Goal: Find specific page/section: Find specific page/section

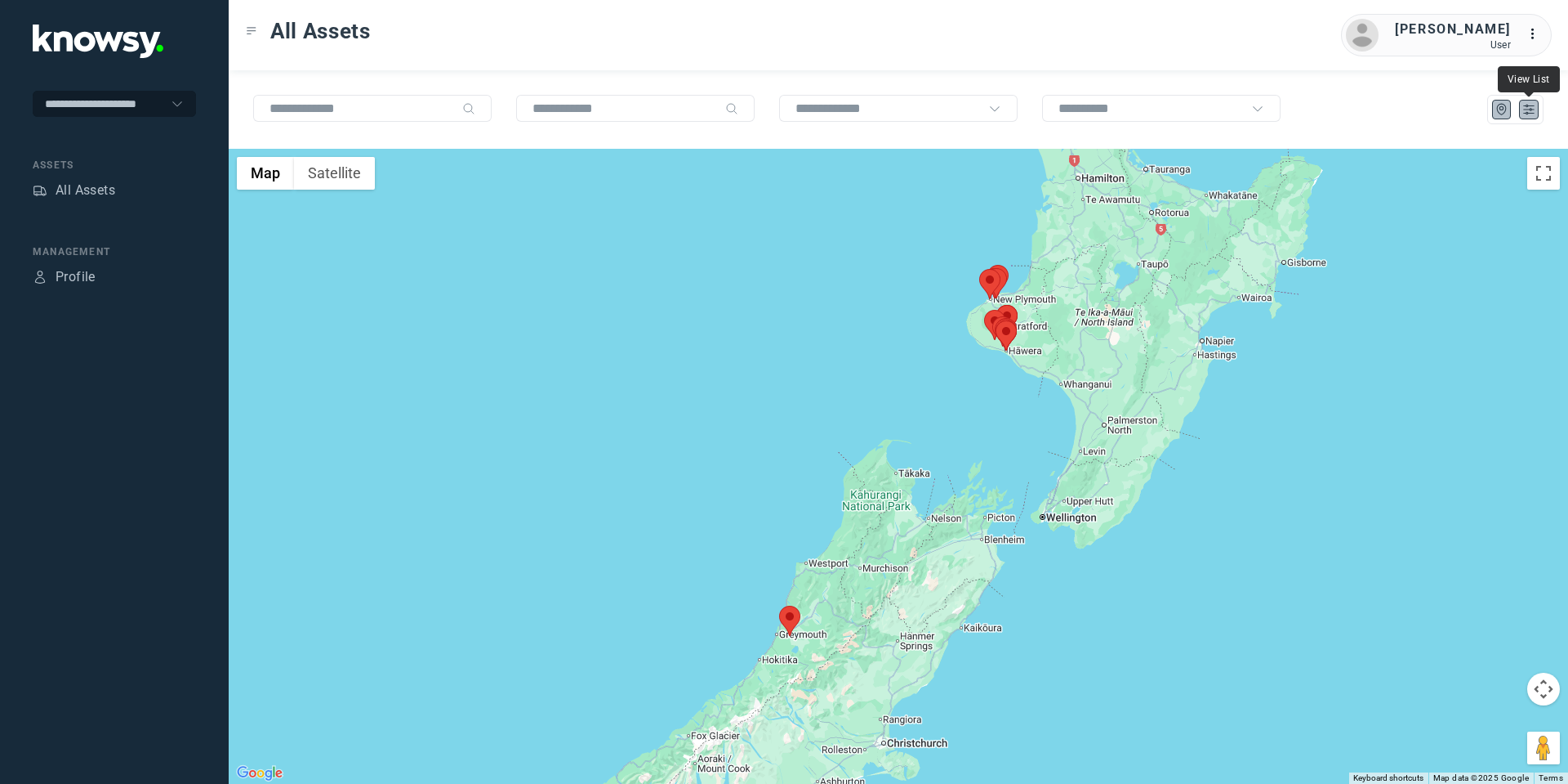
click at [1531, 110] on icon "List" at bounding box center [1528, 110] width 10 height 9
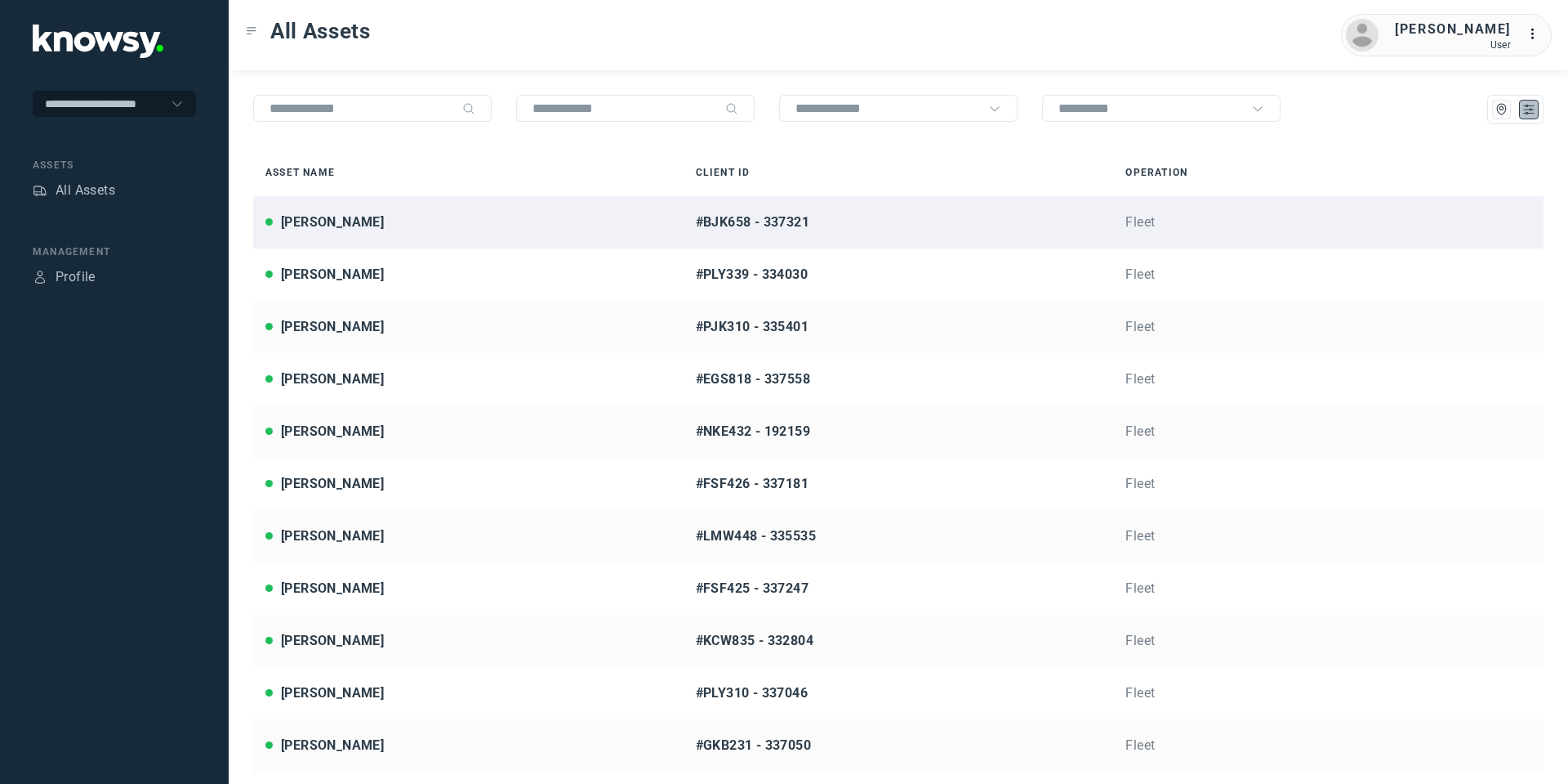
click at [329, 229] on div "Blake Midgley" at bounding box center [332, 222] width 103 height 20
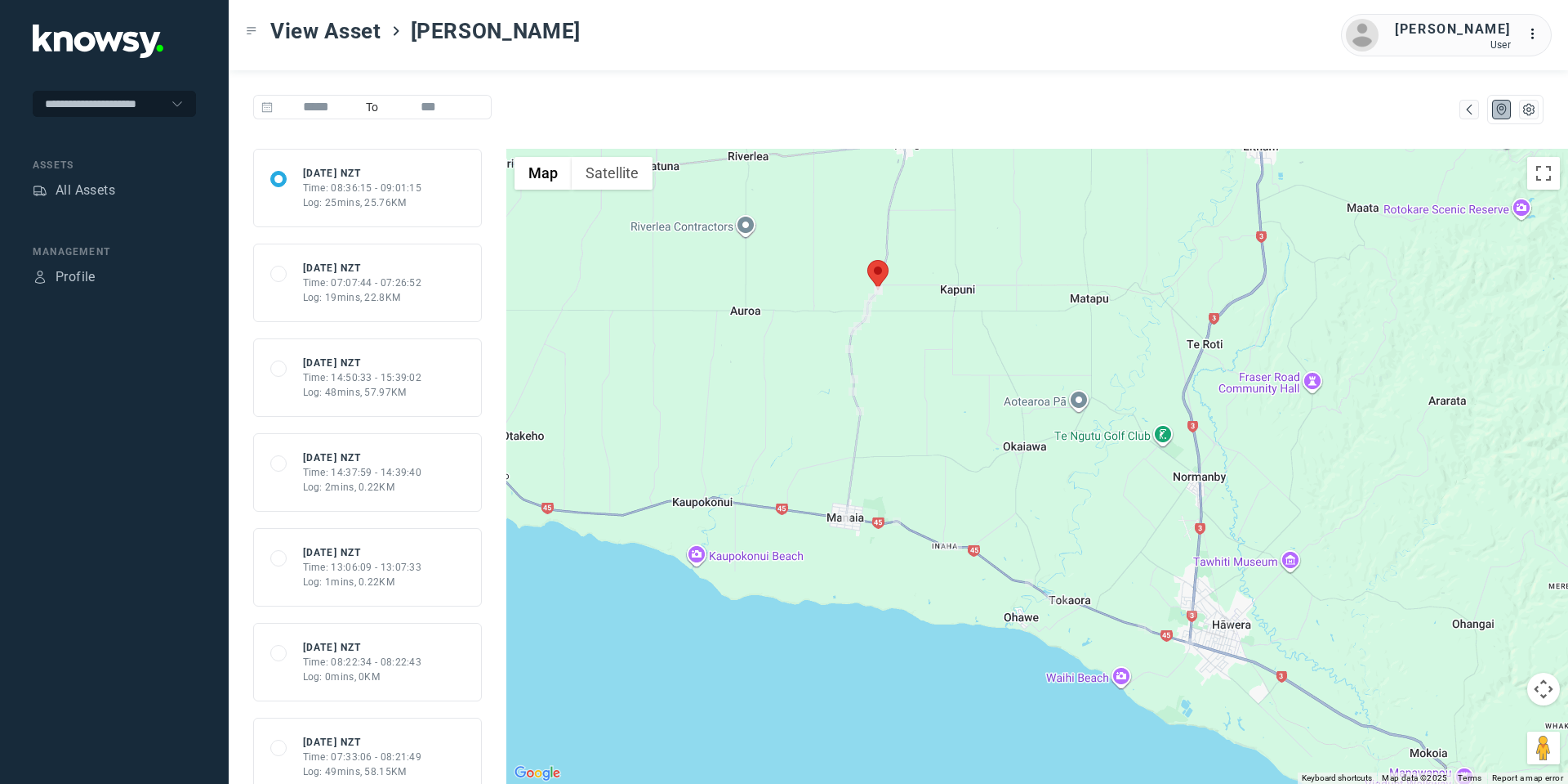
click at [1539, 688] on button "Map camera controls" at bounding box center [1544, 689] width 33 height 33
click at [1461, 727] on button "Move down" at bounding box center [1462, 730] width 33 height 33
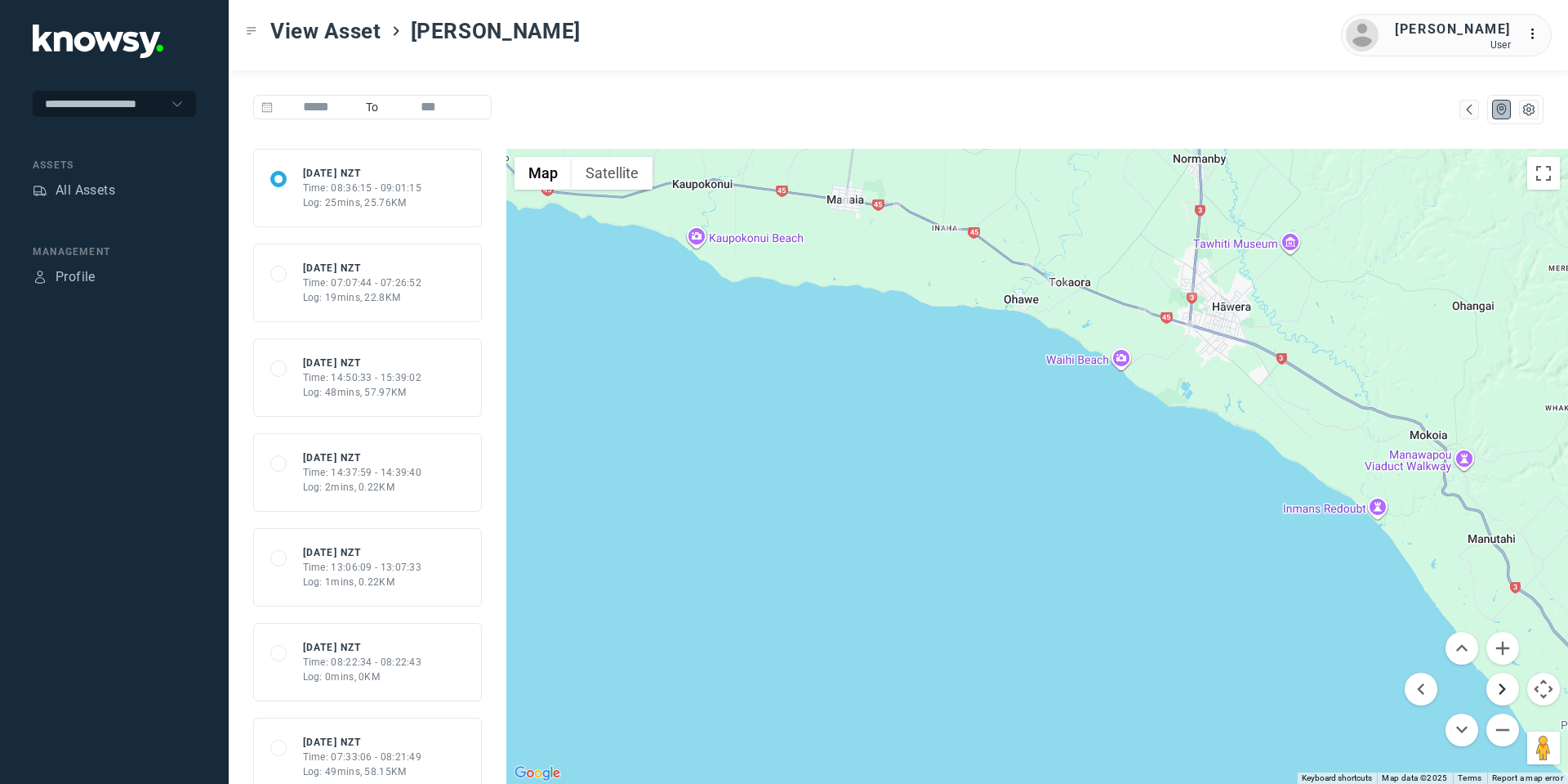
click at [1501, 688] on button "Move right" at bounding box center [1503, 689] width 33 height 33
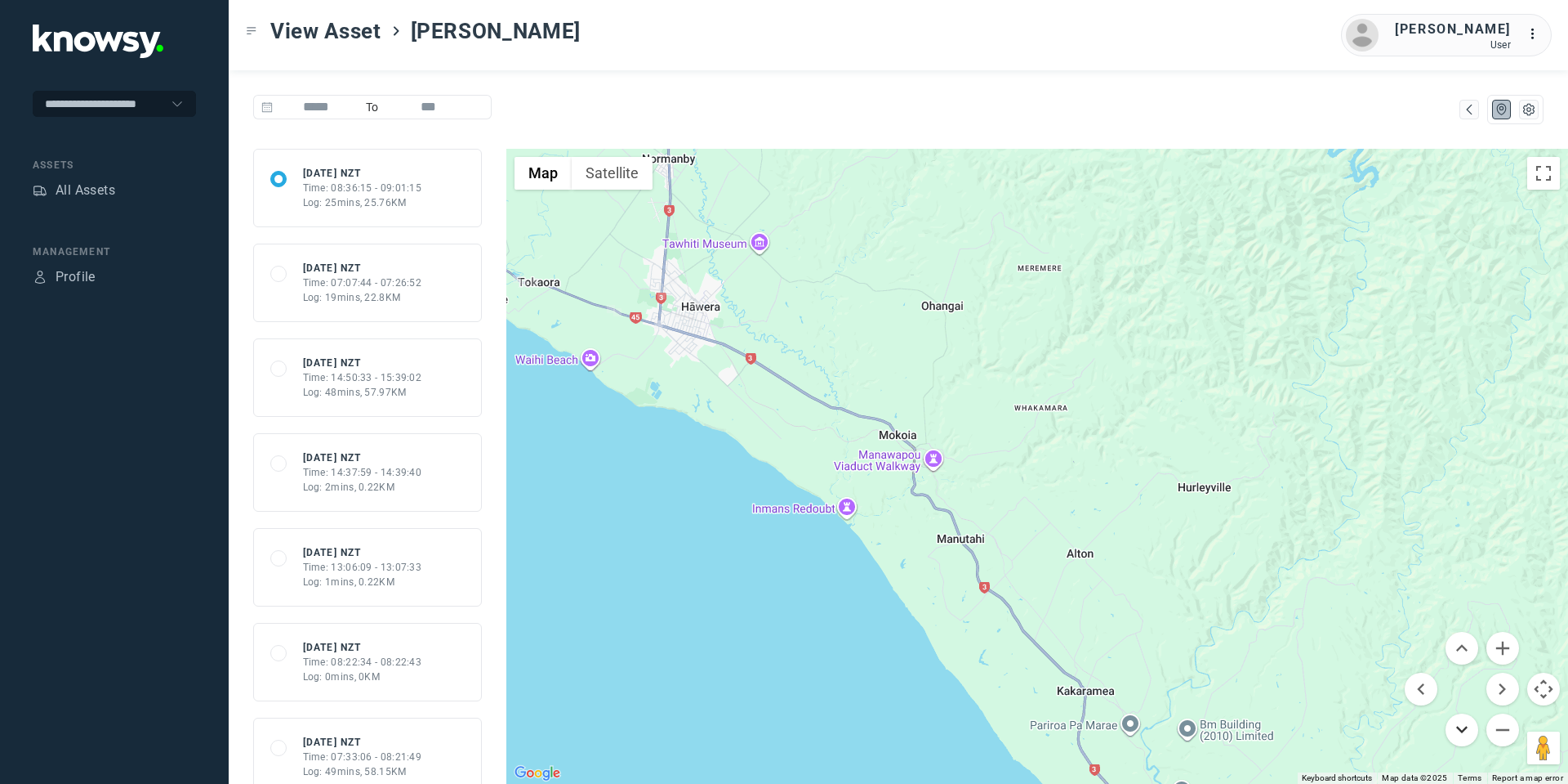
click at [1473, 729] on button "Move down" at bounding box center [1462, 730] width 33 height 33
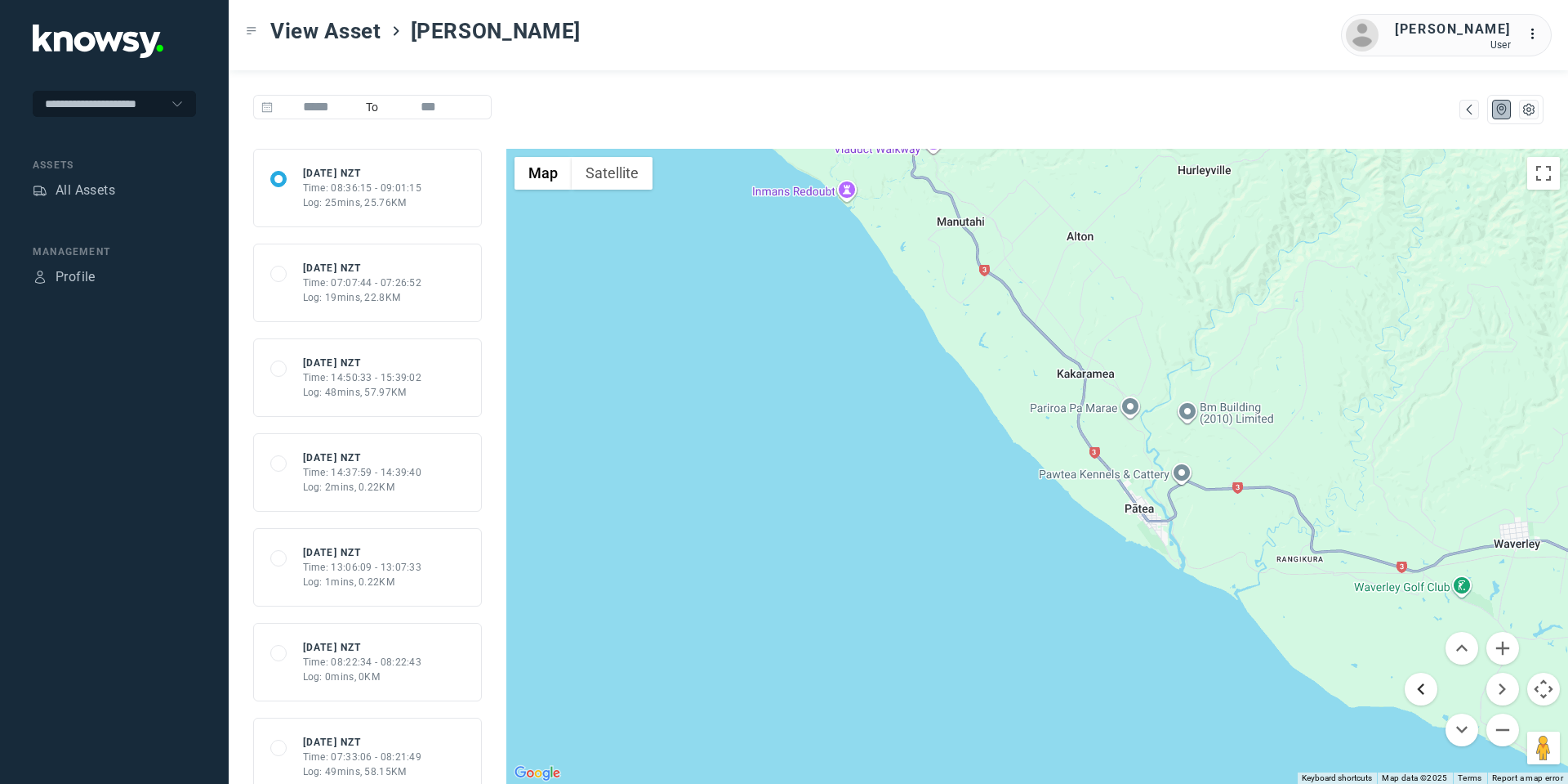
click at [1417, 689] on button "Move left" at bounding box center [1421, 689] width 33 height 33
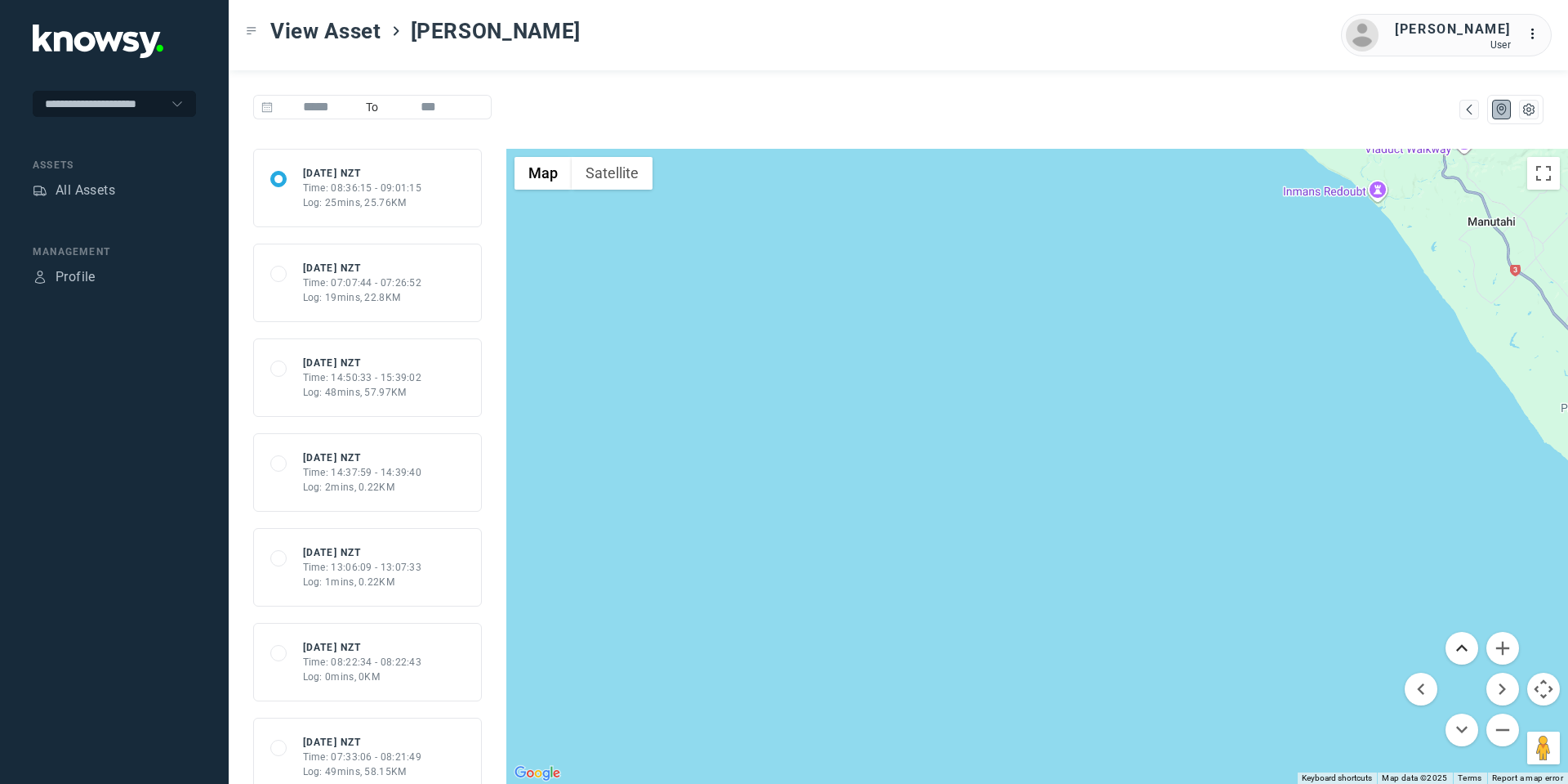
click at [1474, 645] on button "Move up" at bounding box center [1462, 648] width 33 height 33
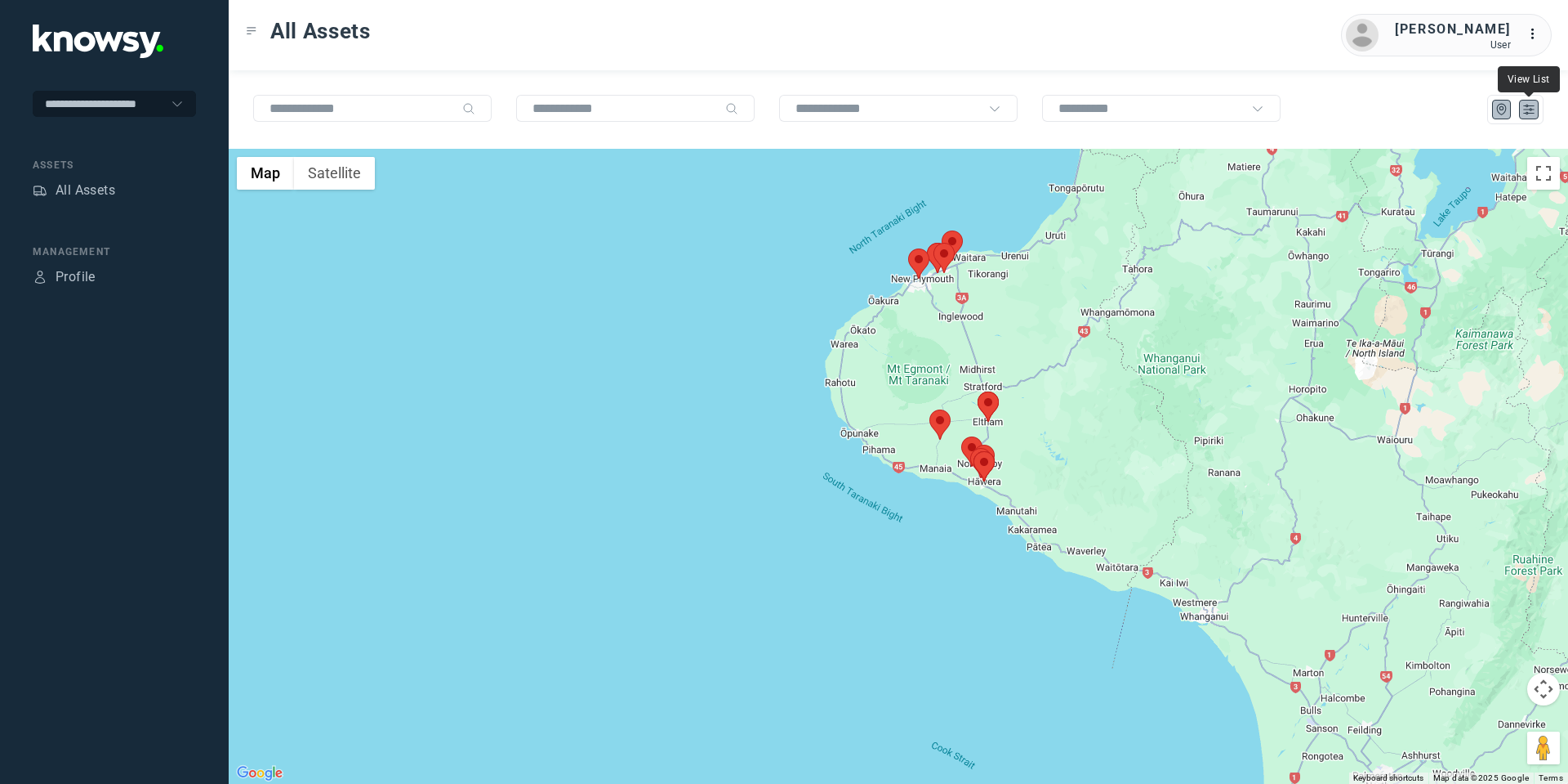
click at [1531, 108] on icon "List" at bounding box center [1528, 109] width 15 height 15
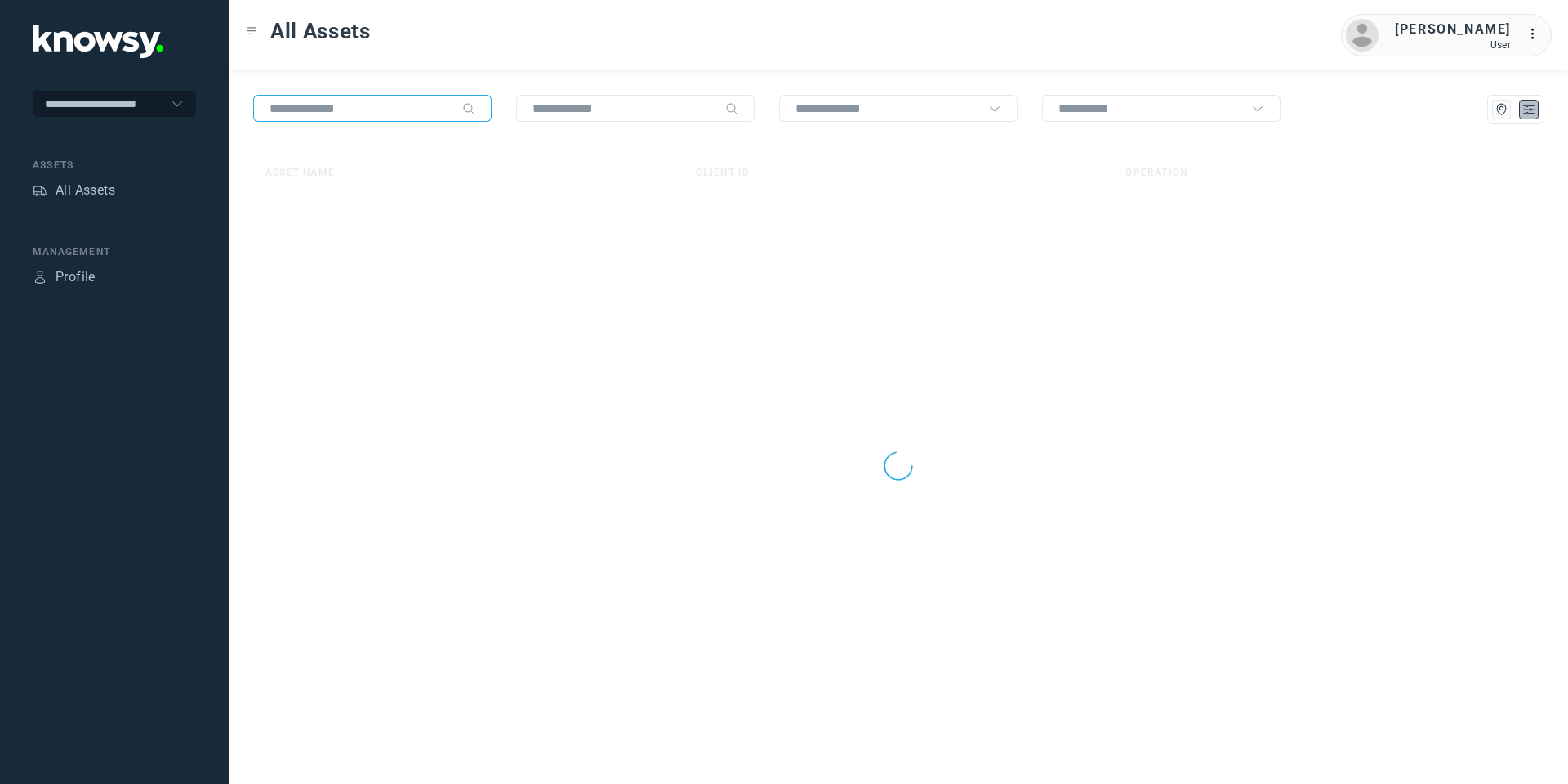
click at [392, 109] on input "text" at bounding box center [363, 108] width 187 height 14
type input "*"
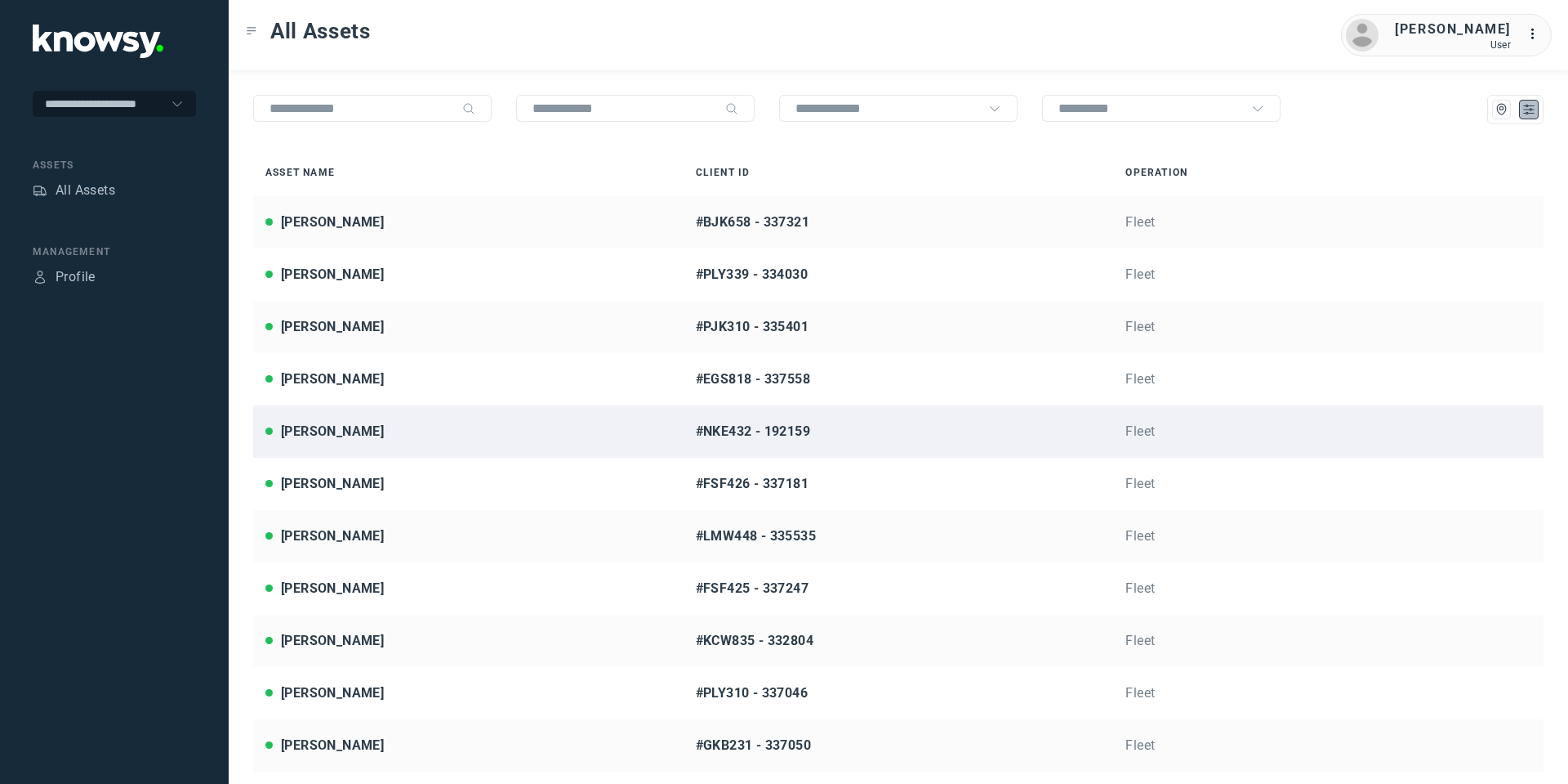
click at [352, 441] on div "Craig ODea" at bounding box center [468, 431] width 406 height 20
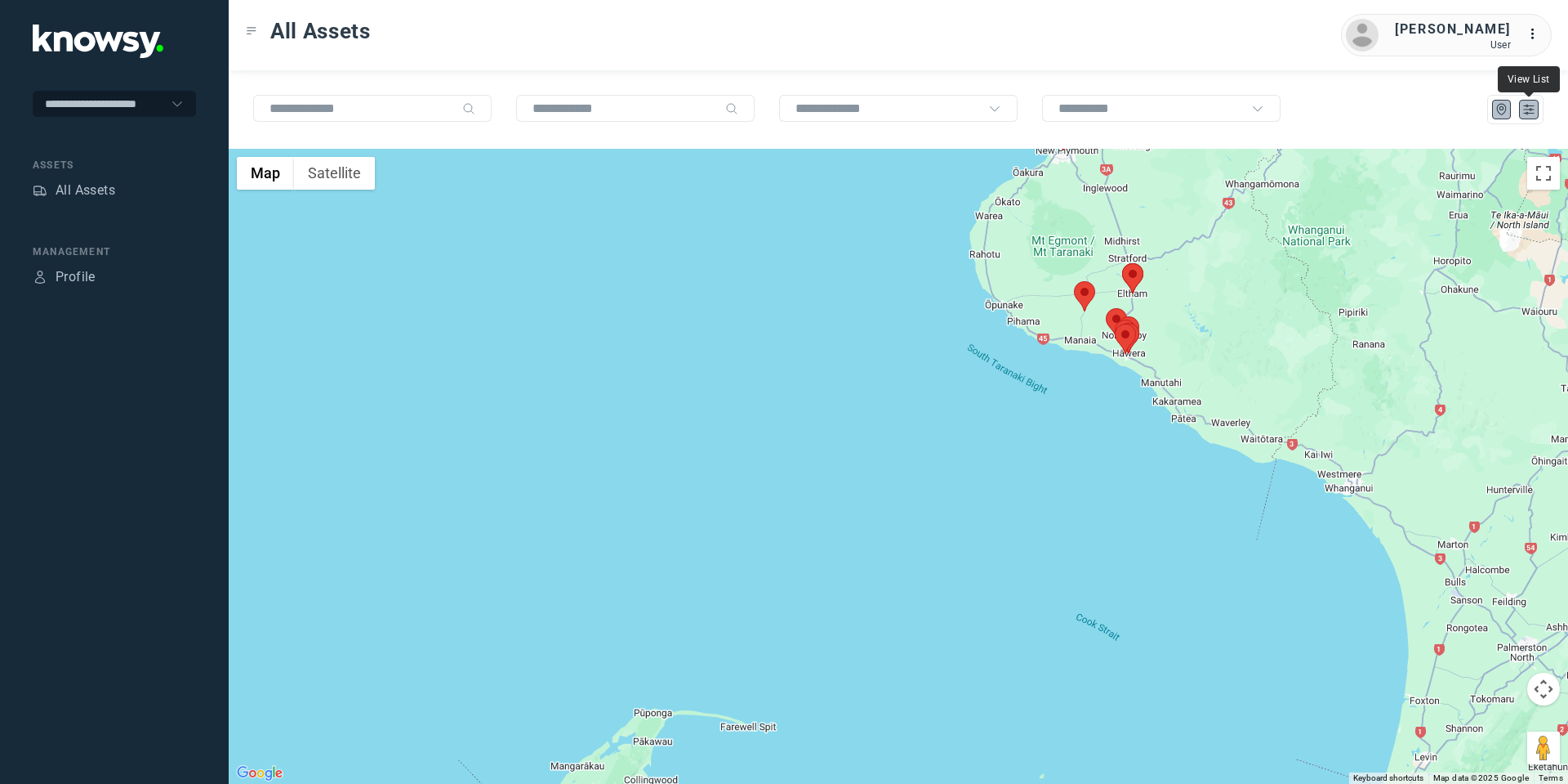
click at [1525, 105] on icon "List" at bounding box center [1528, 109] width 15 height 15
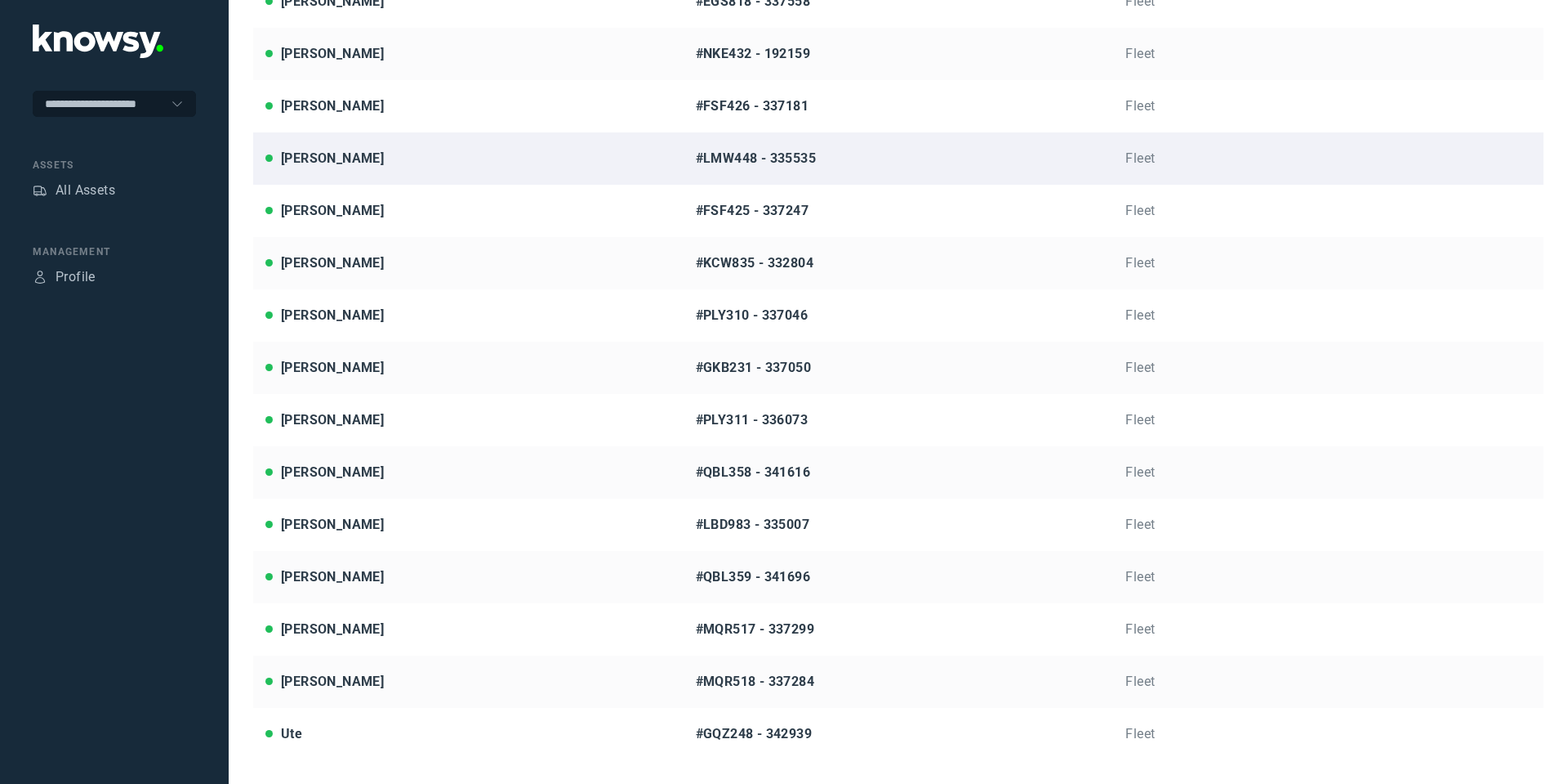
scroll to position [379, 0]
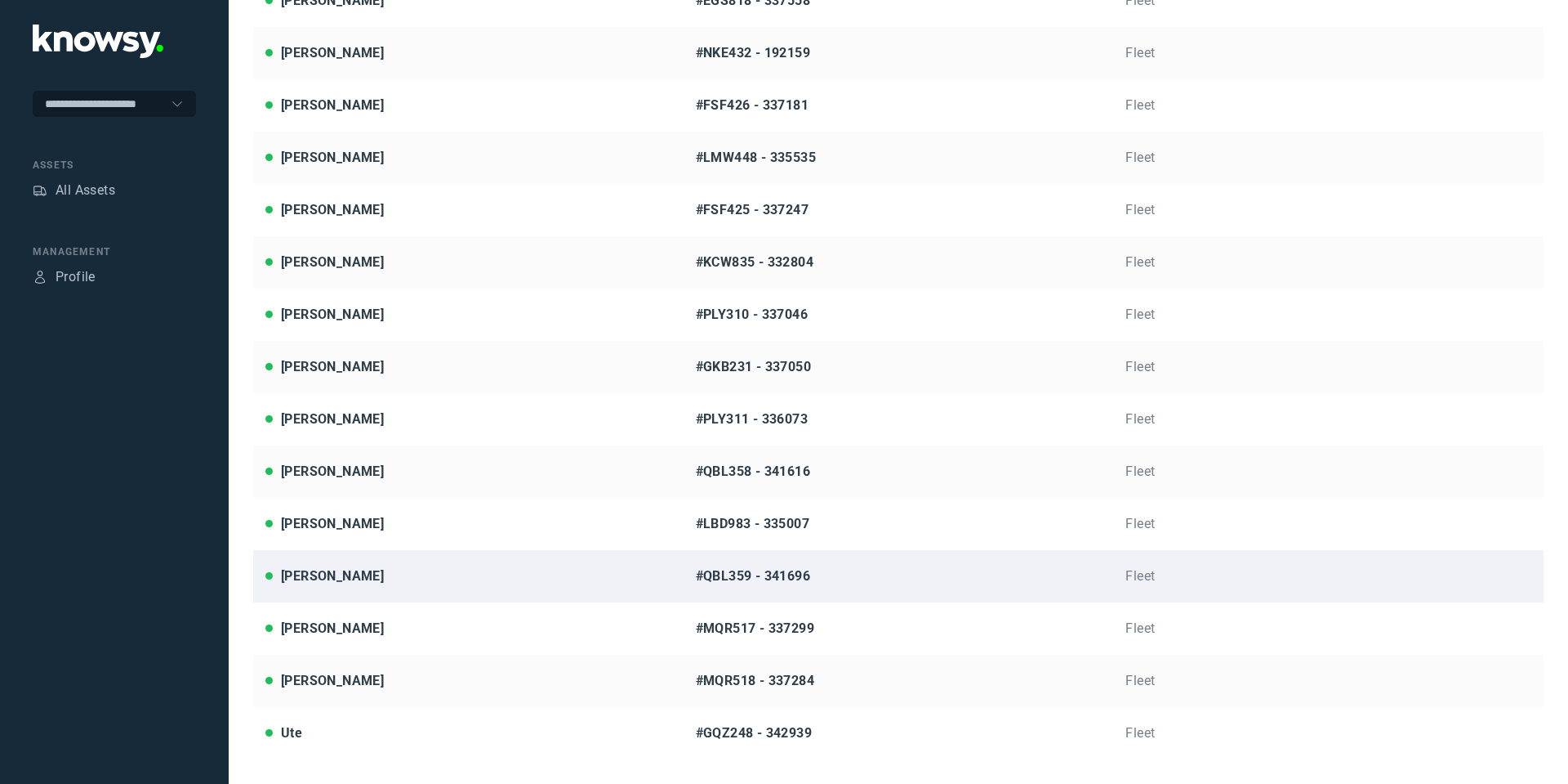
click at [350, 571] on div "Morgan Trott" at bounding box center [332, 576] width 103 height 20
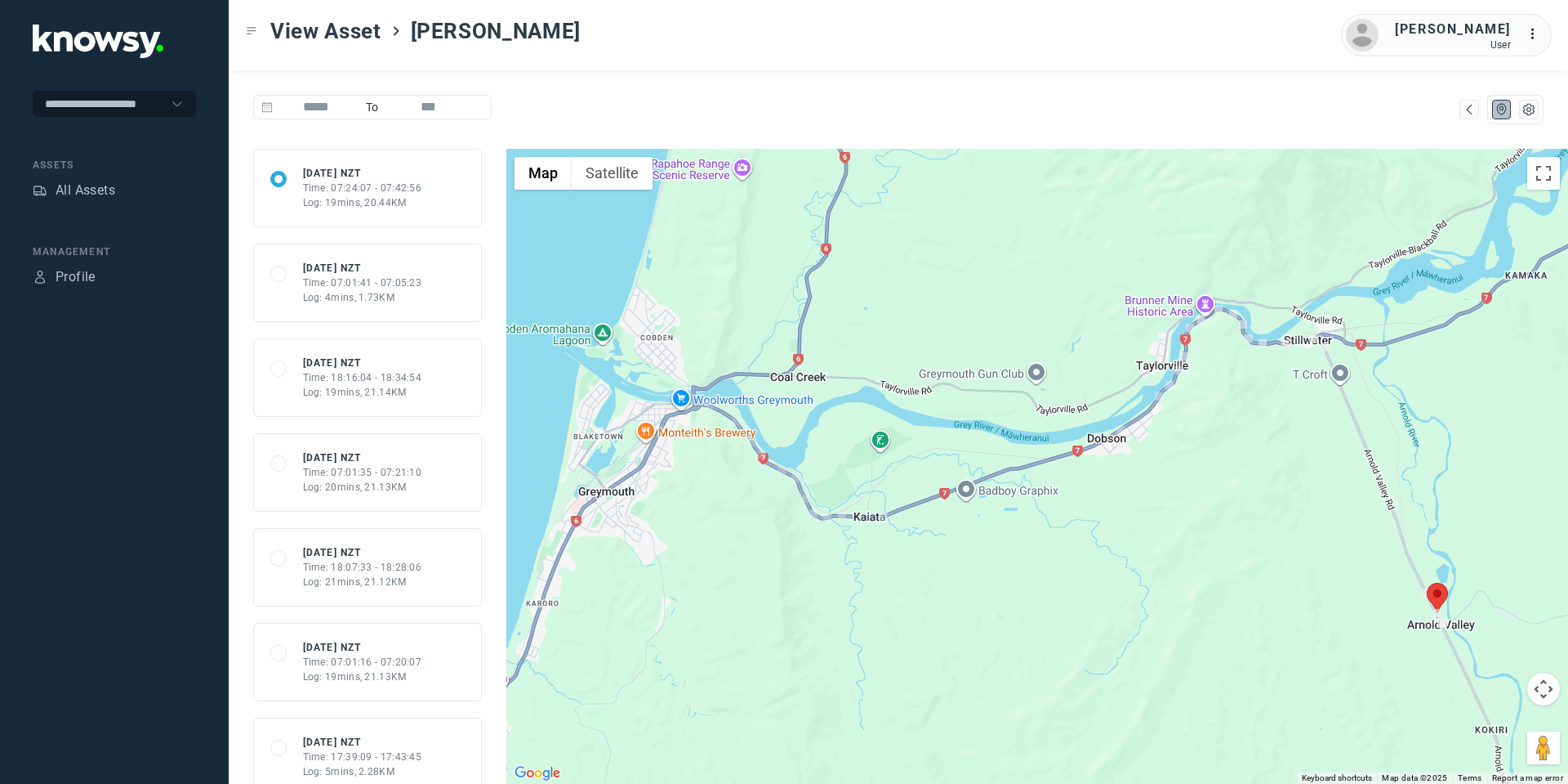
click at [417, 297] on div "Log: 4mins, 1.73KM" at bounding box center [363, 297] width 119 height 15
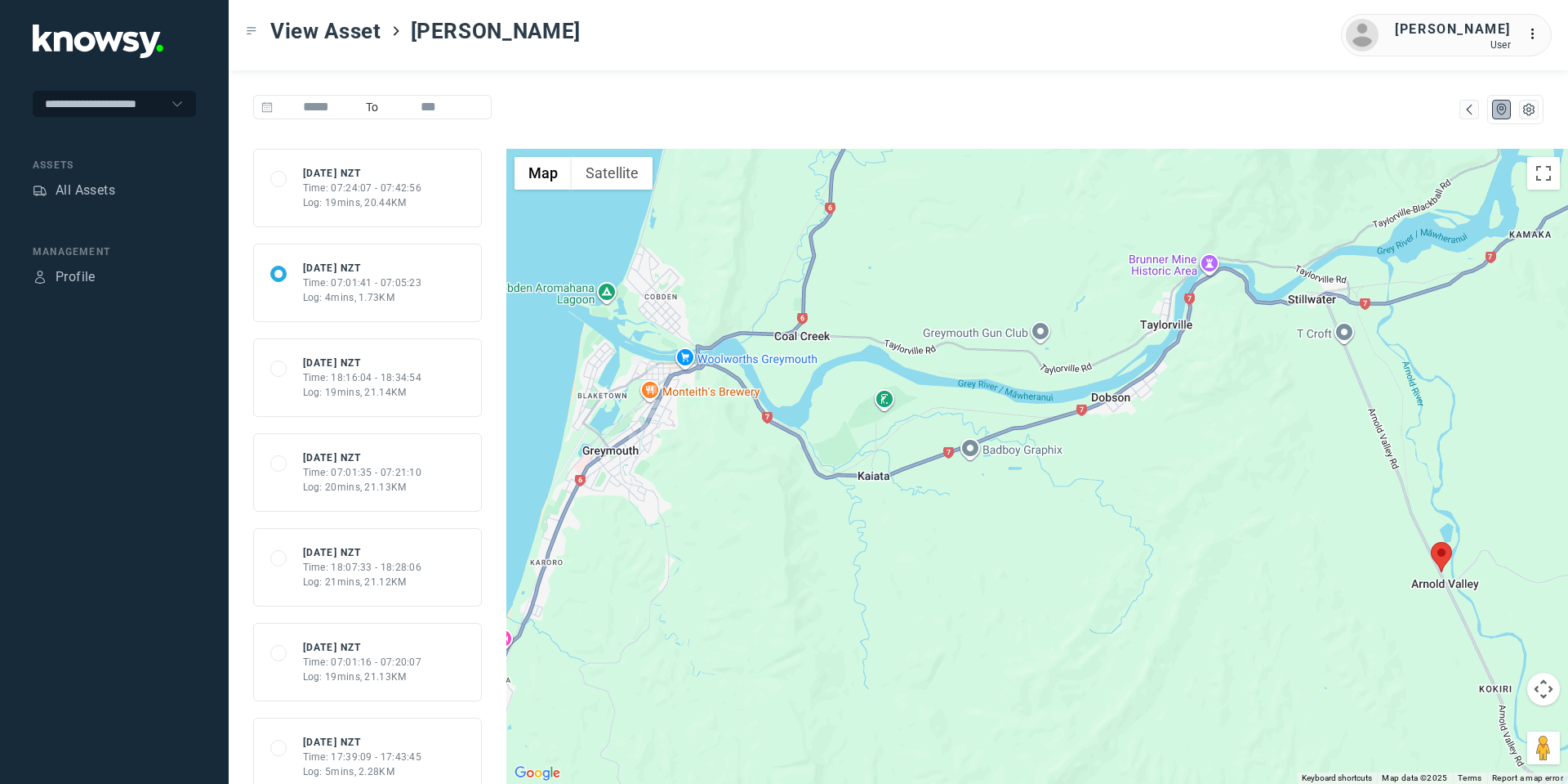
click at [429, 381] on div "68b92eb14ae877cdeac90f32 Thu 4 Sep 25 NZT Time: 18:16:04 - 18:34:54 Log: 19mins…" at bounding box center [367, 377] width 194 height 44
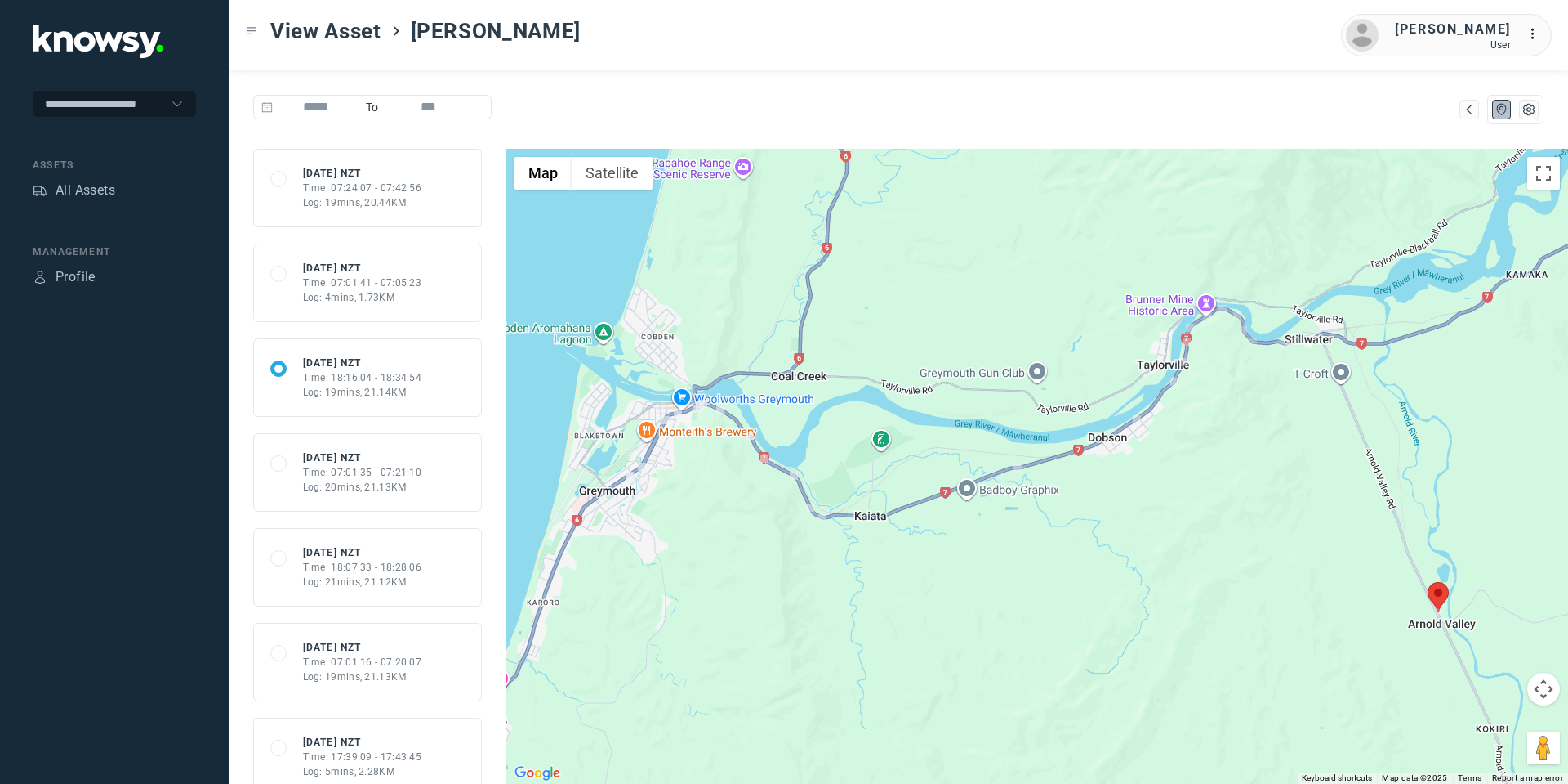
click at [440, 480] on div "68b890994ae877cdeac5e47c Thu 4 Sep 25 NZT Time: 07:01:35 - 07:21:10 Log: 20mins…" at bounding box center [367, 472] width 194 height 44
click at [422, 556] on div "68b7db328f75abf602a486b7 Wed 3 Sep 25 NZT Time: 18:07:33 - 18:28:06 Log: 21mins…" at bounding box center [367, 567] width 194 height 44
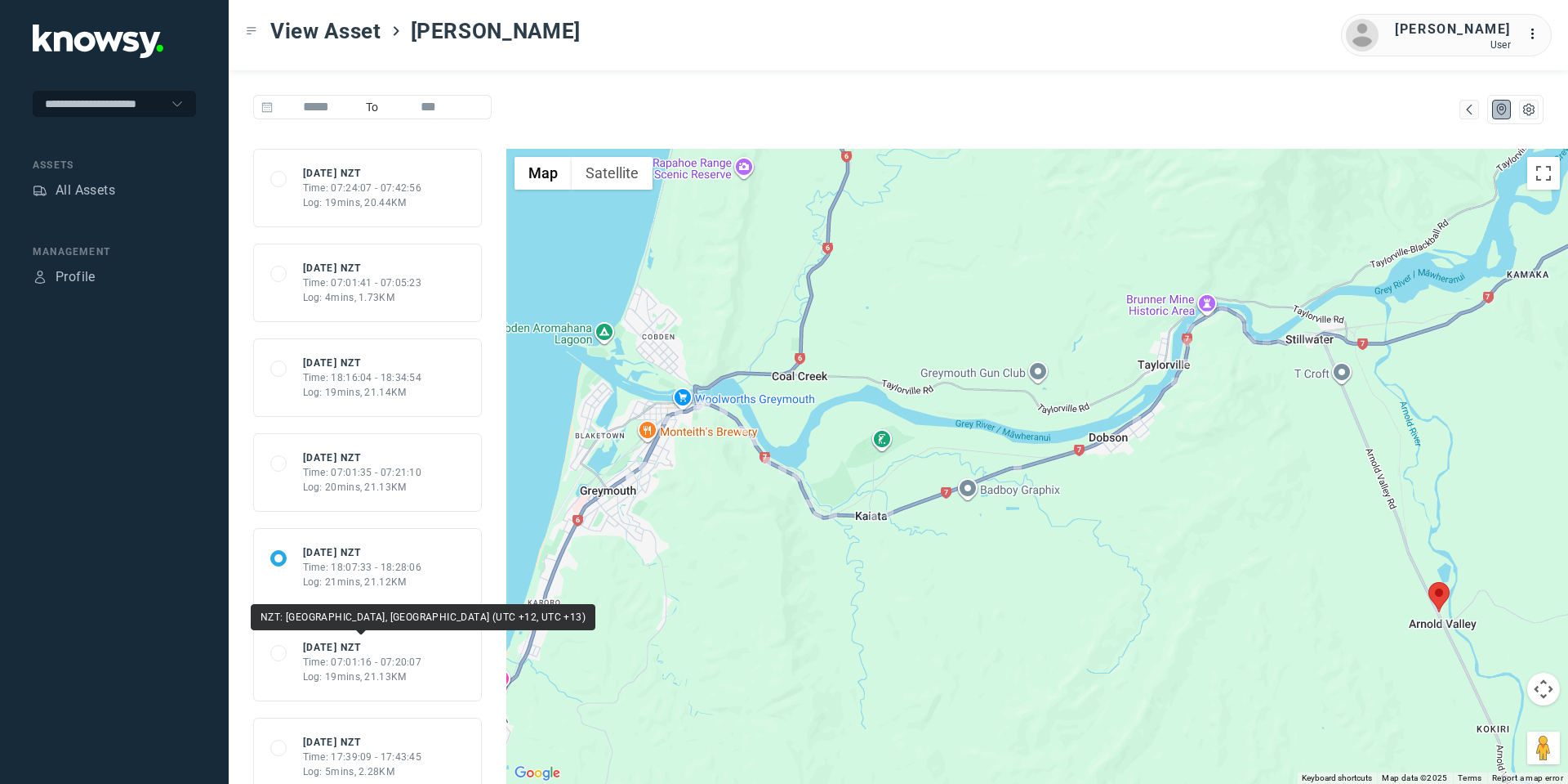
click at [414, 642] on div "Wed 3 Sep 25 NZT" at bounding box center [363, 647] width 119 height 15
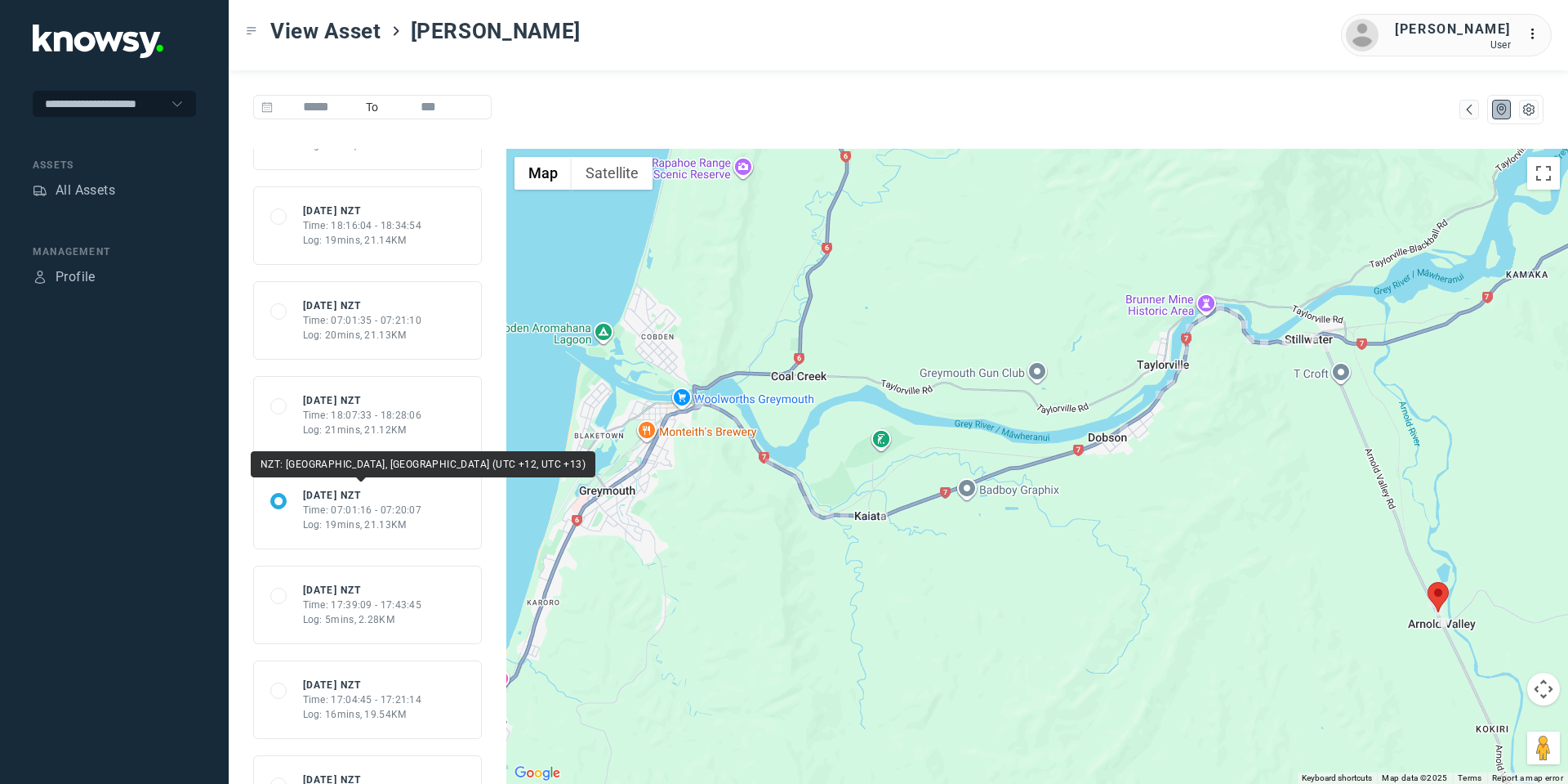
scroll to position [153, 0]
click at [448, 625] on div "68b683084ae877cdeabb4640 Tue 2 Sep 25 NZT Time: 17:39:09 - 17:43:45 Log: 5mins,…" at bounding box center [367, 603] width 229 height 79
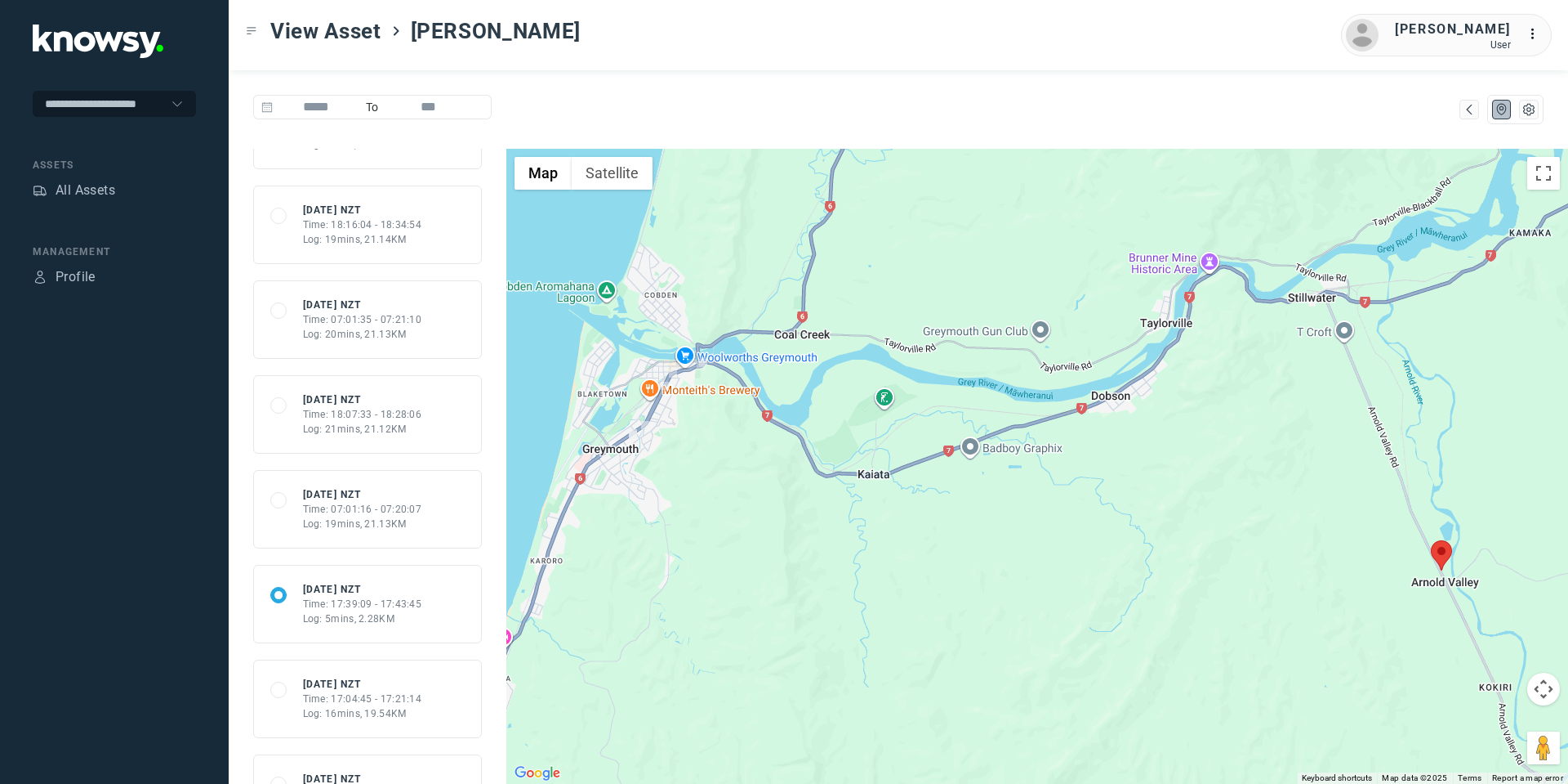
click at [446, 699] on div "68b67af9cc860d90752b92f9 Tue 2 Sep 25 NZT Time: 17:04:45 - 17:21:14 Log: 16mins…" at bounding box center [367, 698] width 194 height 44
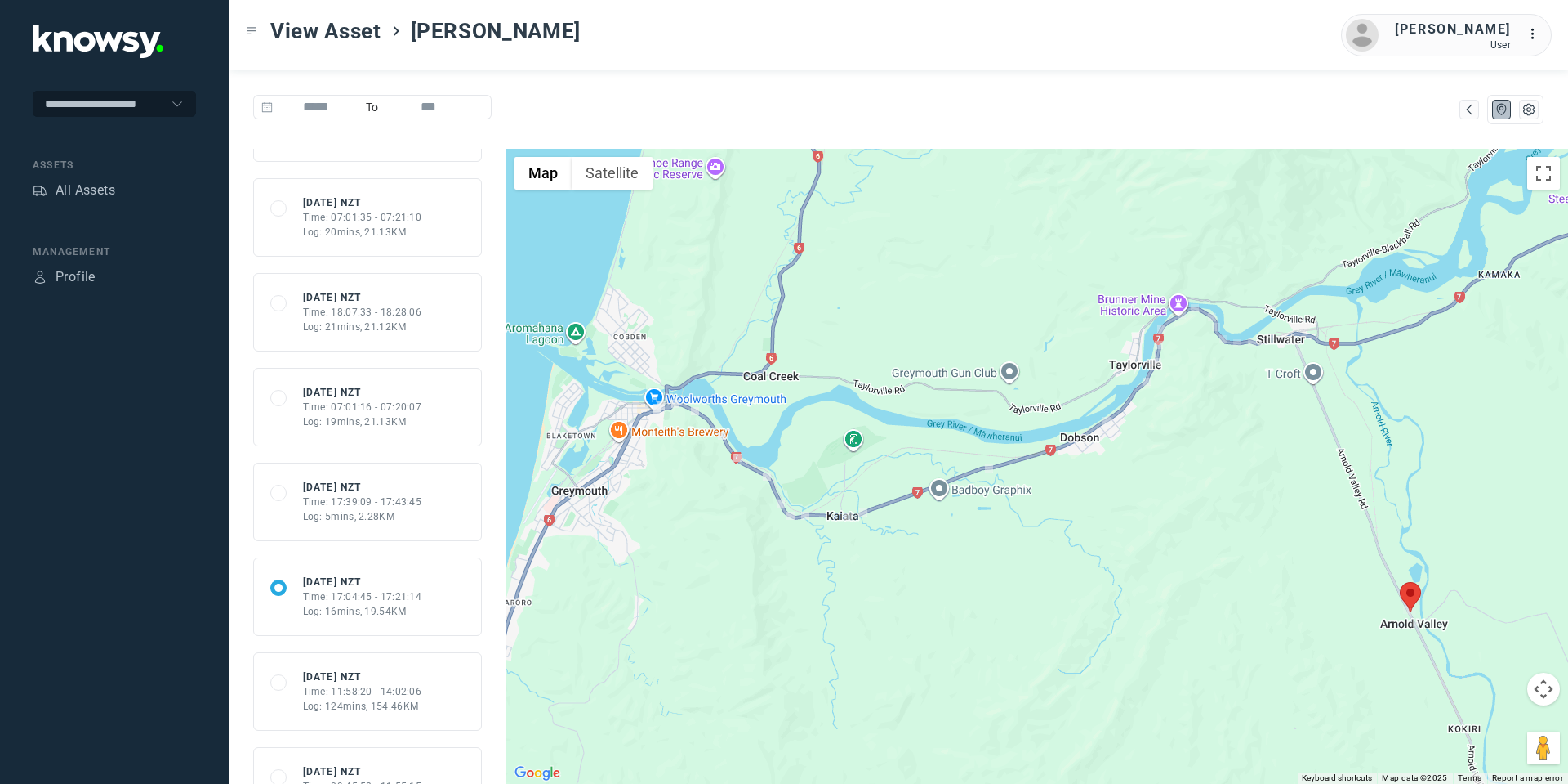
scroll to position [272, 0]
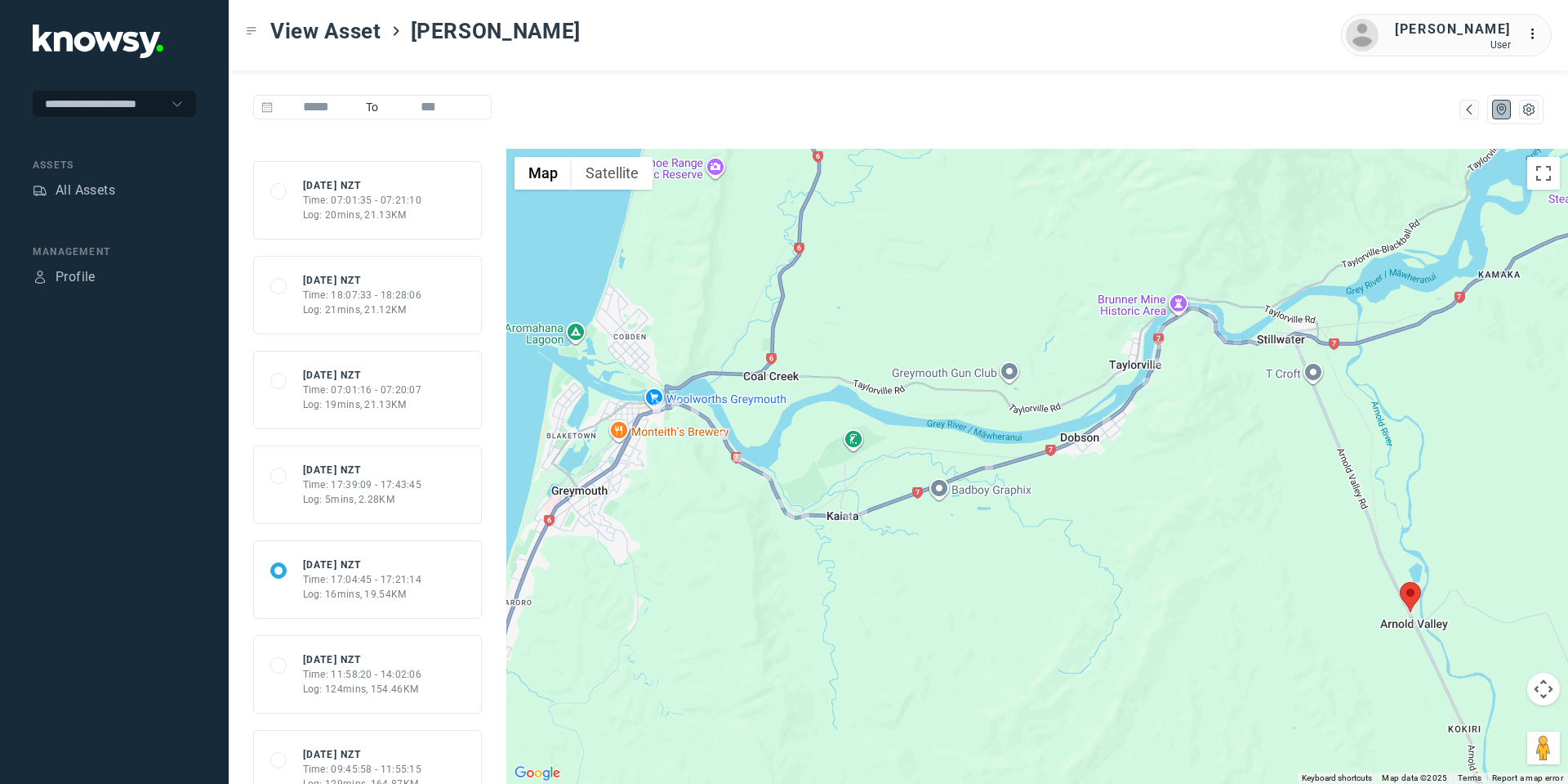
click at [449, 669] on div "68b63326cf8968d9004bbf5a Tue 2 Sep 25 NZT Time: 11:58:20 - 14:02:06 Log: 124min…" at bounding box center [367, 673] width 194 height 44
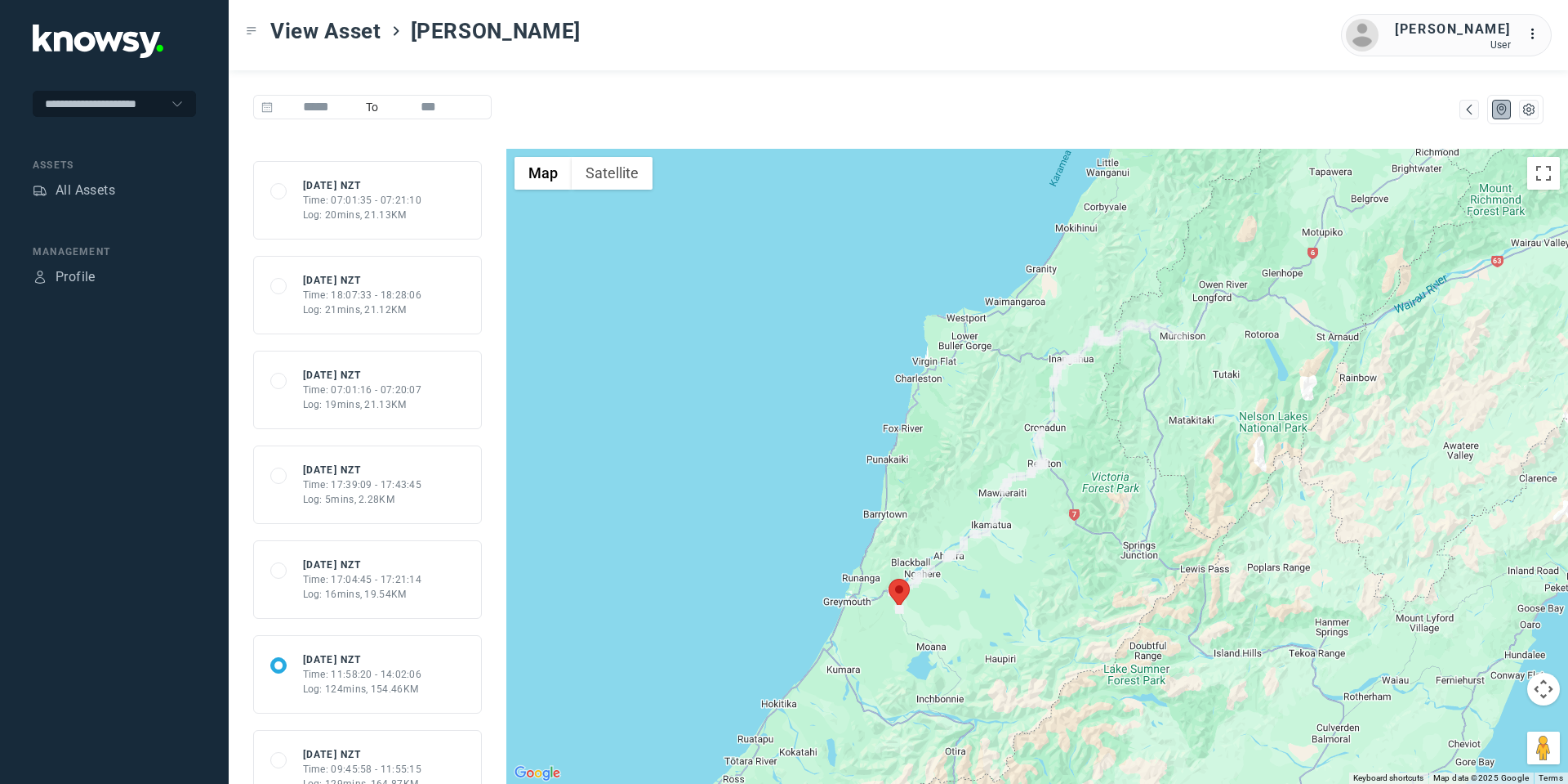
click at [439, 564] on div "68b67af9cc860d90752b92f9 Tue 2 Sep 25 NZT Time: 17:04:45 - 17:21:14 Log: 16mins…" at bounding box center [367, 579] width 194 height 44
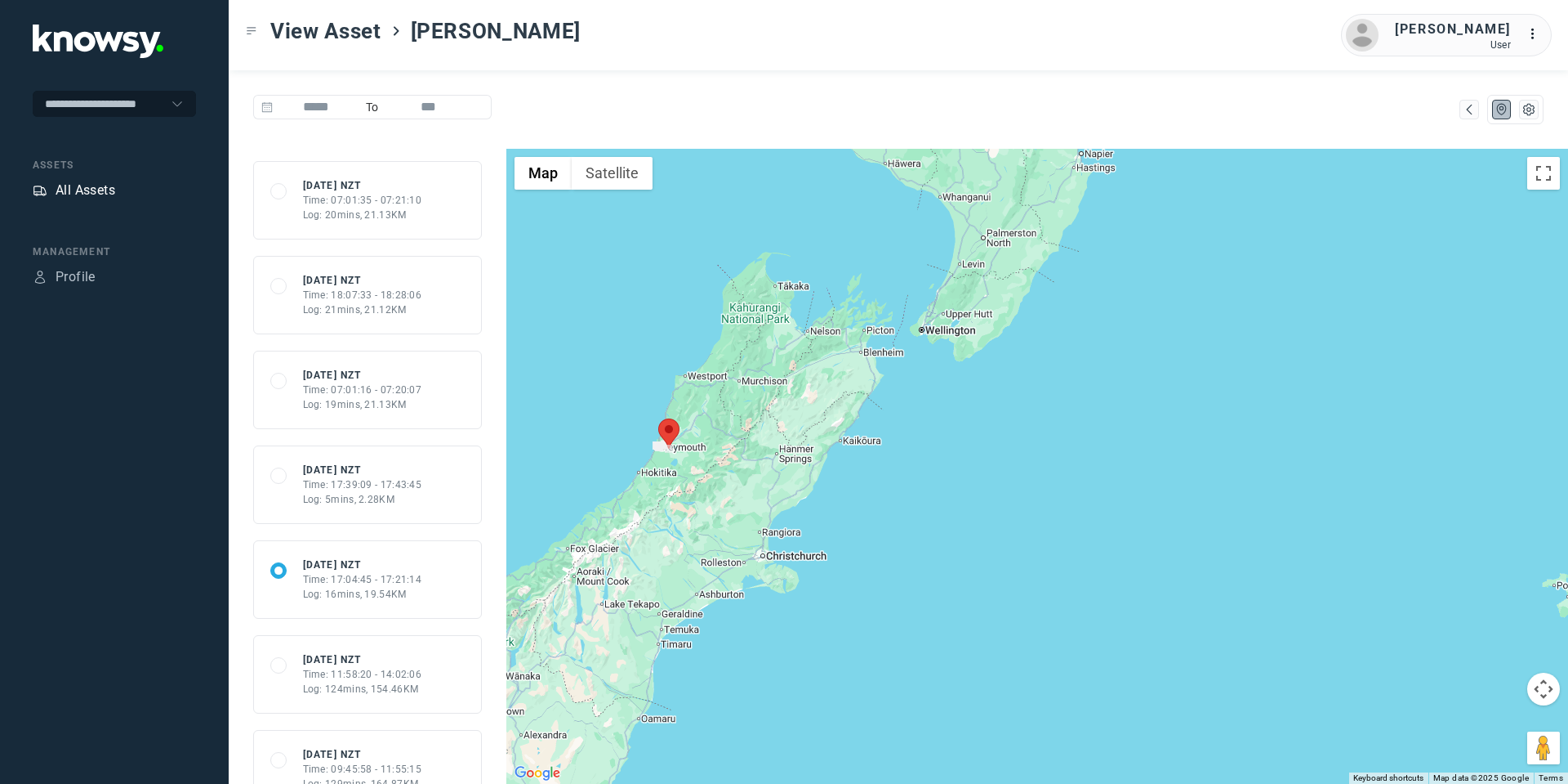
click at [86, 188] on div "All Assets" at bounding box center [85, 190] width 60 height 20
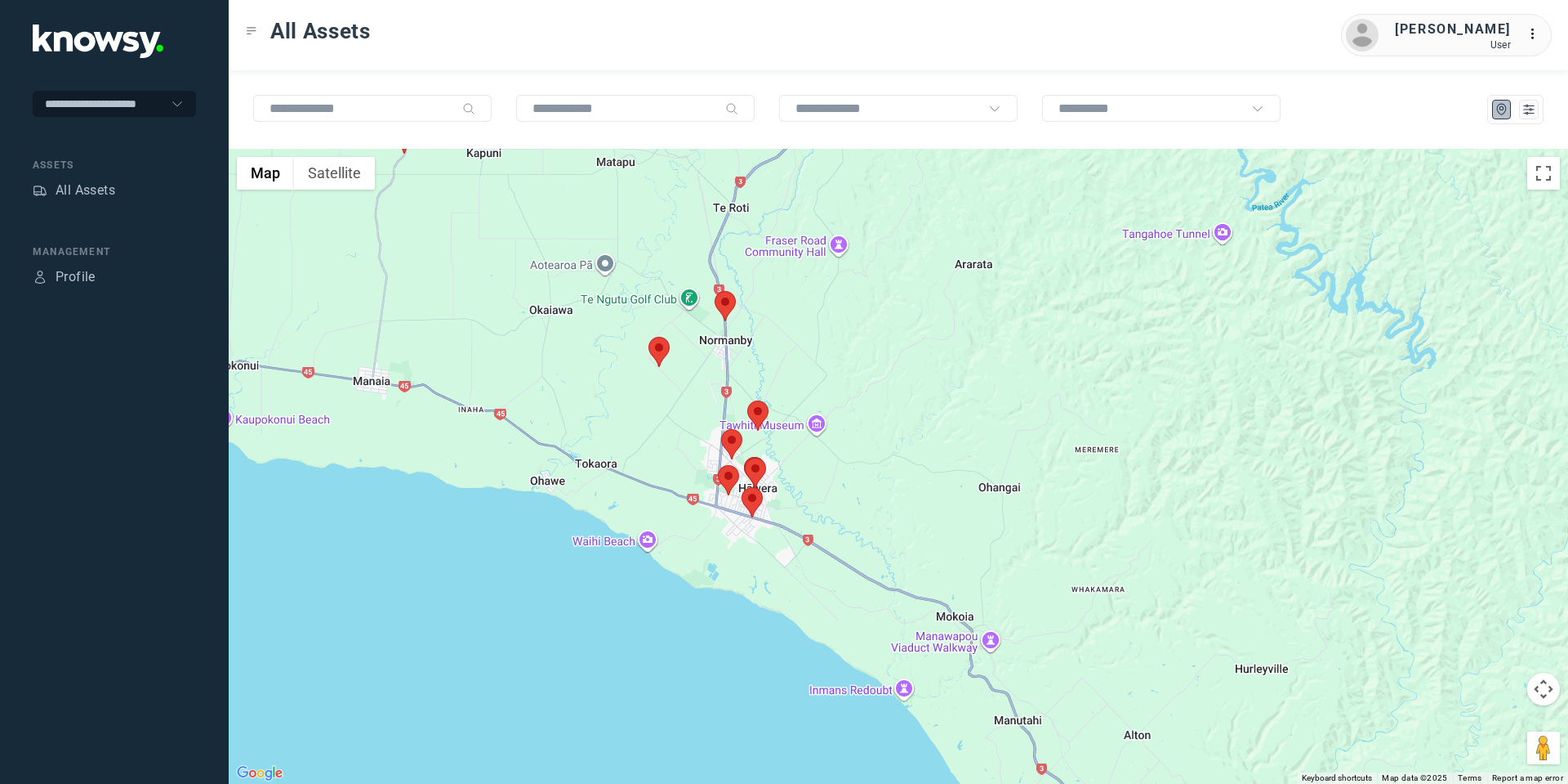
click at [741, 487] on area at bounding box center [741, 487] width 0 height 0
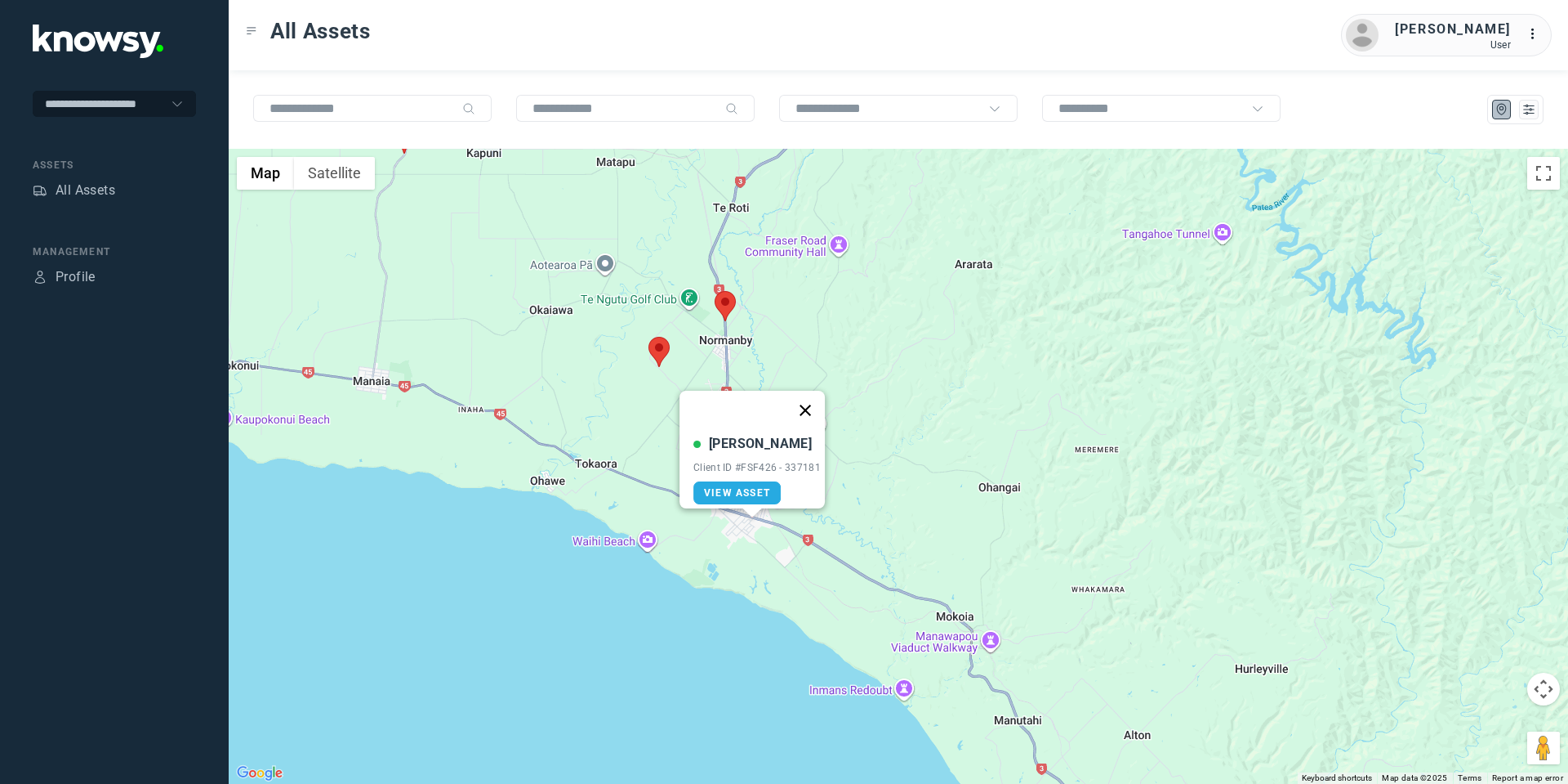
click at [815, 397] on button "Close" at bounding box center [804, 410] width 39 height 39
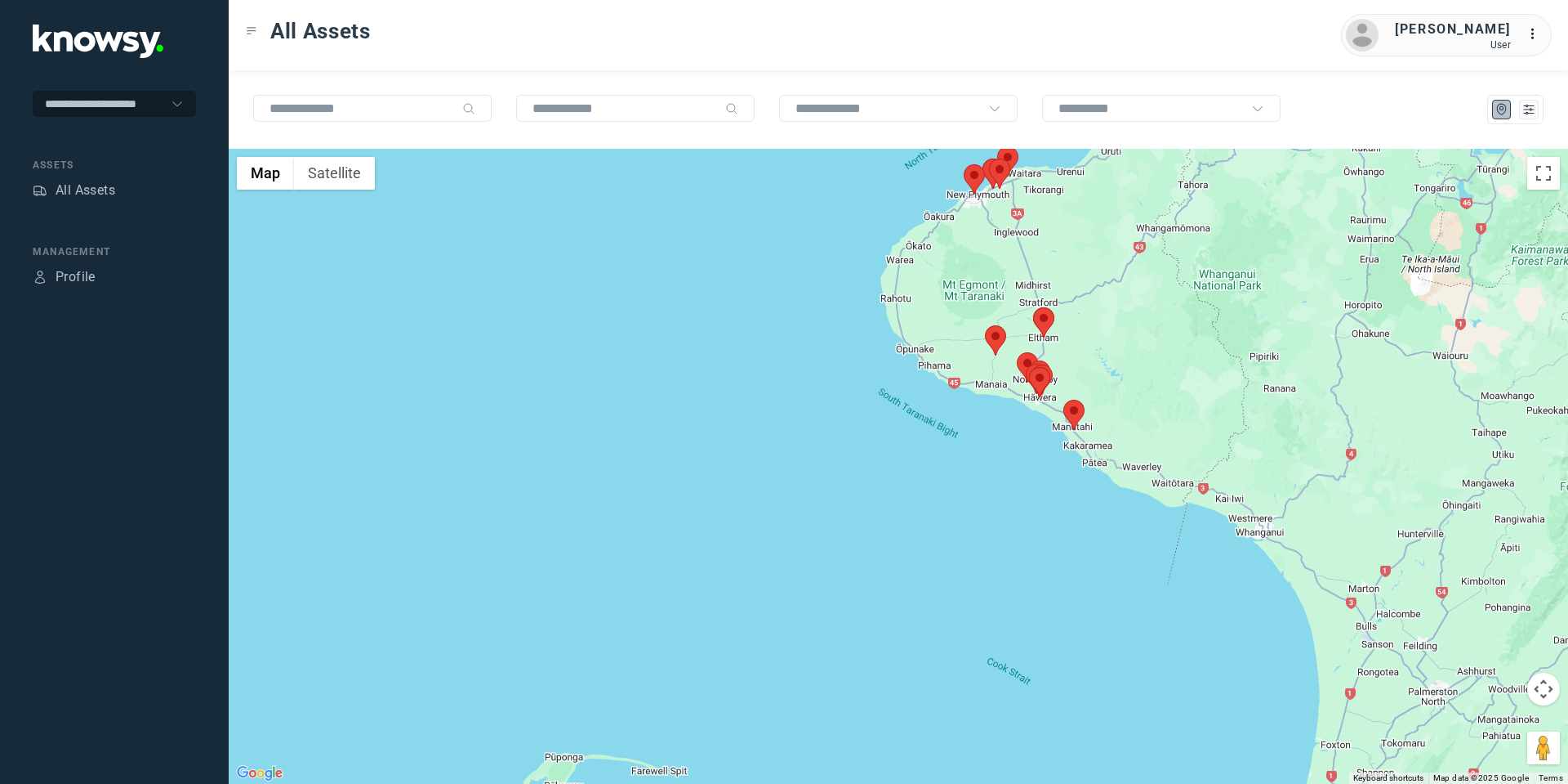
click at [1063, 399] on area at bounding box center [1063, 399] width 0 height 0
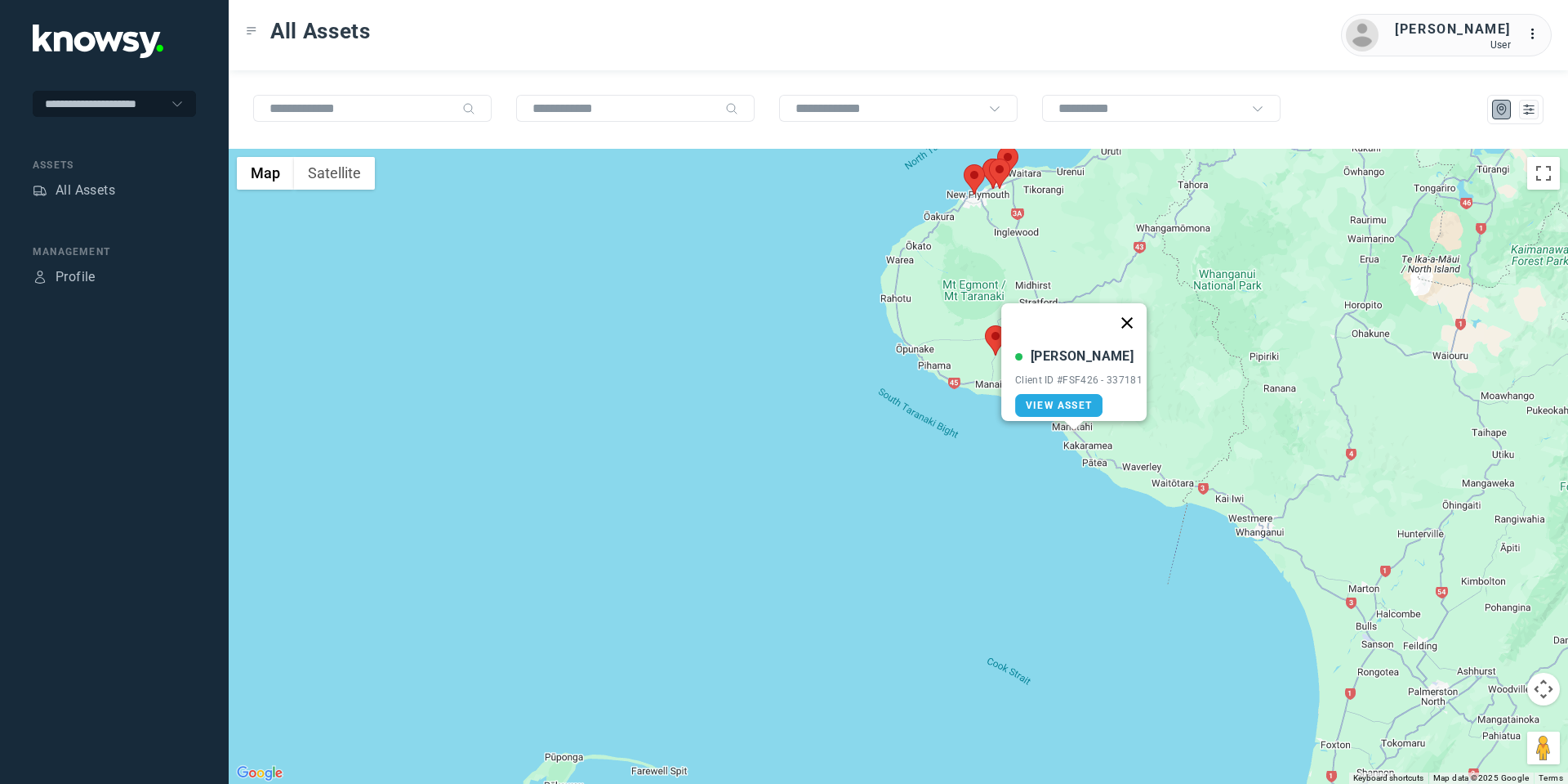
click at [1132, 308] on button "Close" at bounding box center [1127, 322] width 39 height 39
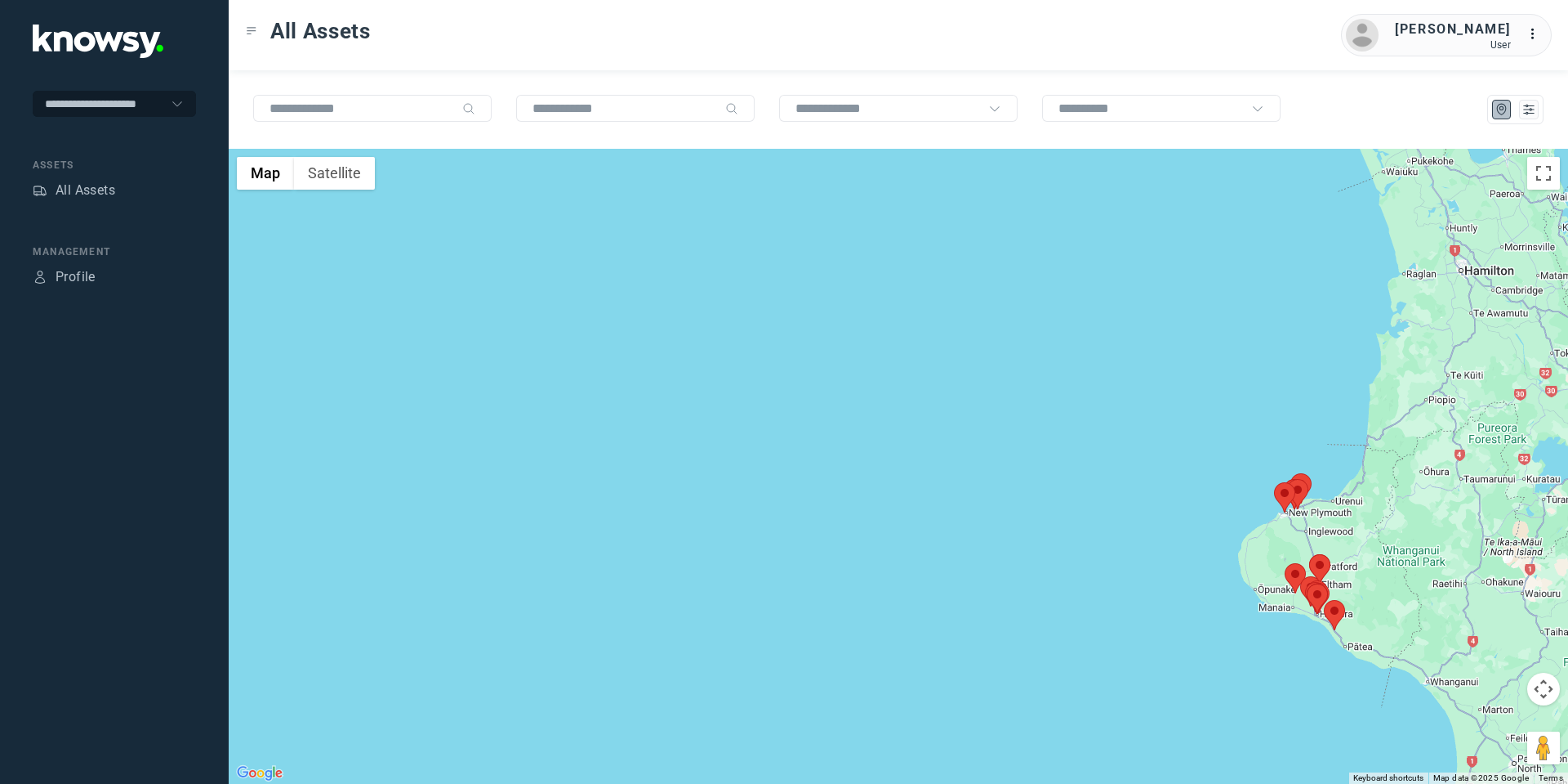
click at [1539, 693] on button "Map camera controls" at bounding box center [1544, 689] width 33 height 33
click at [1495, 681] on button "Move right" at bounding box center [1503, 689] width 33 height 33
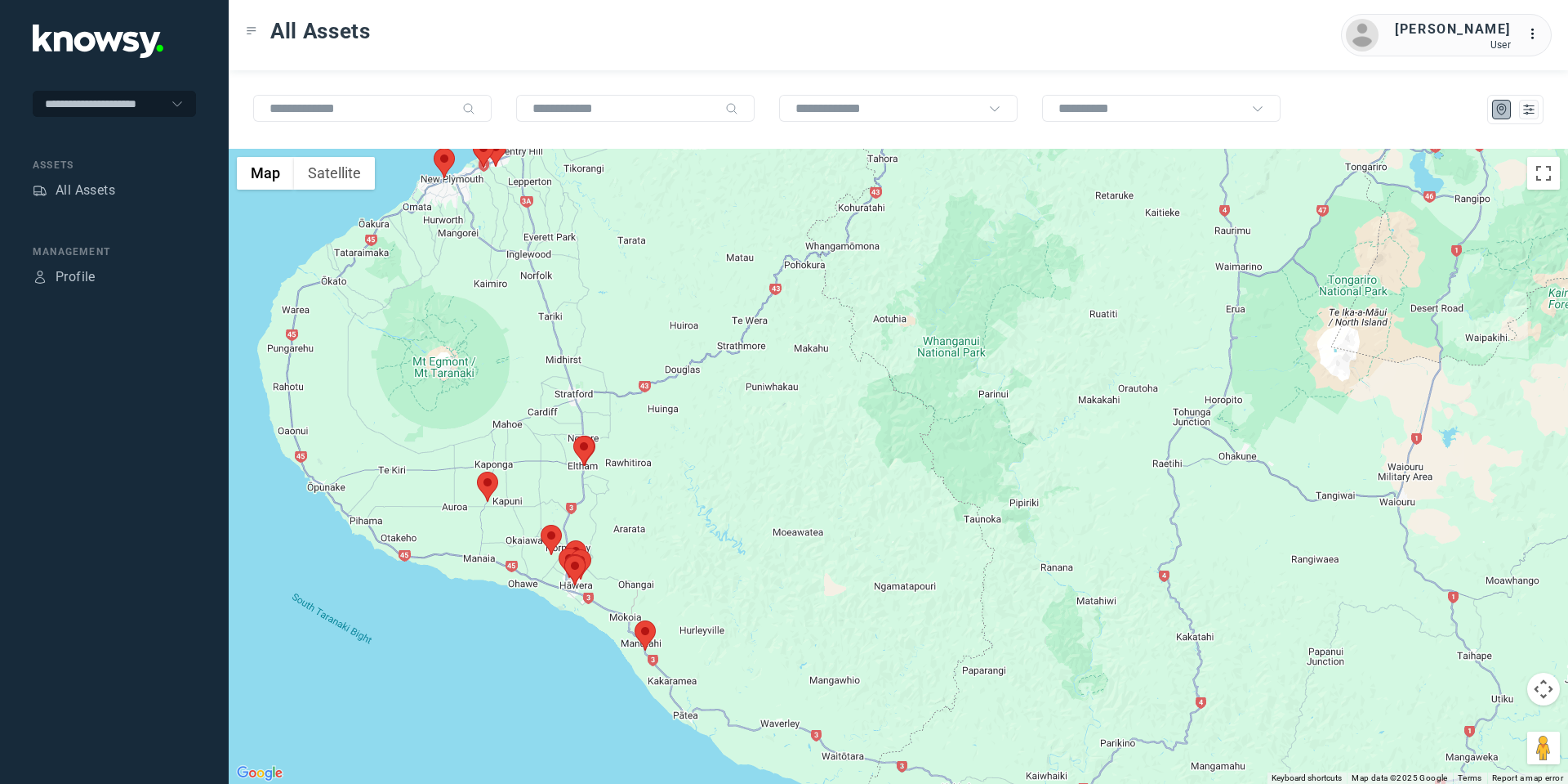
click at [635, 621] on area at bounding box center [635, 621] width 0 height 0
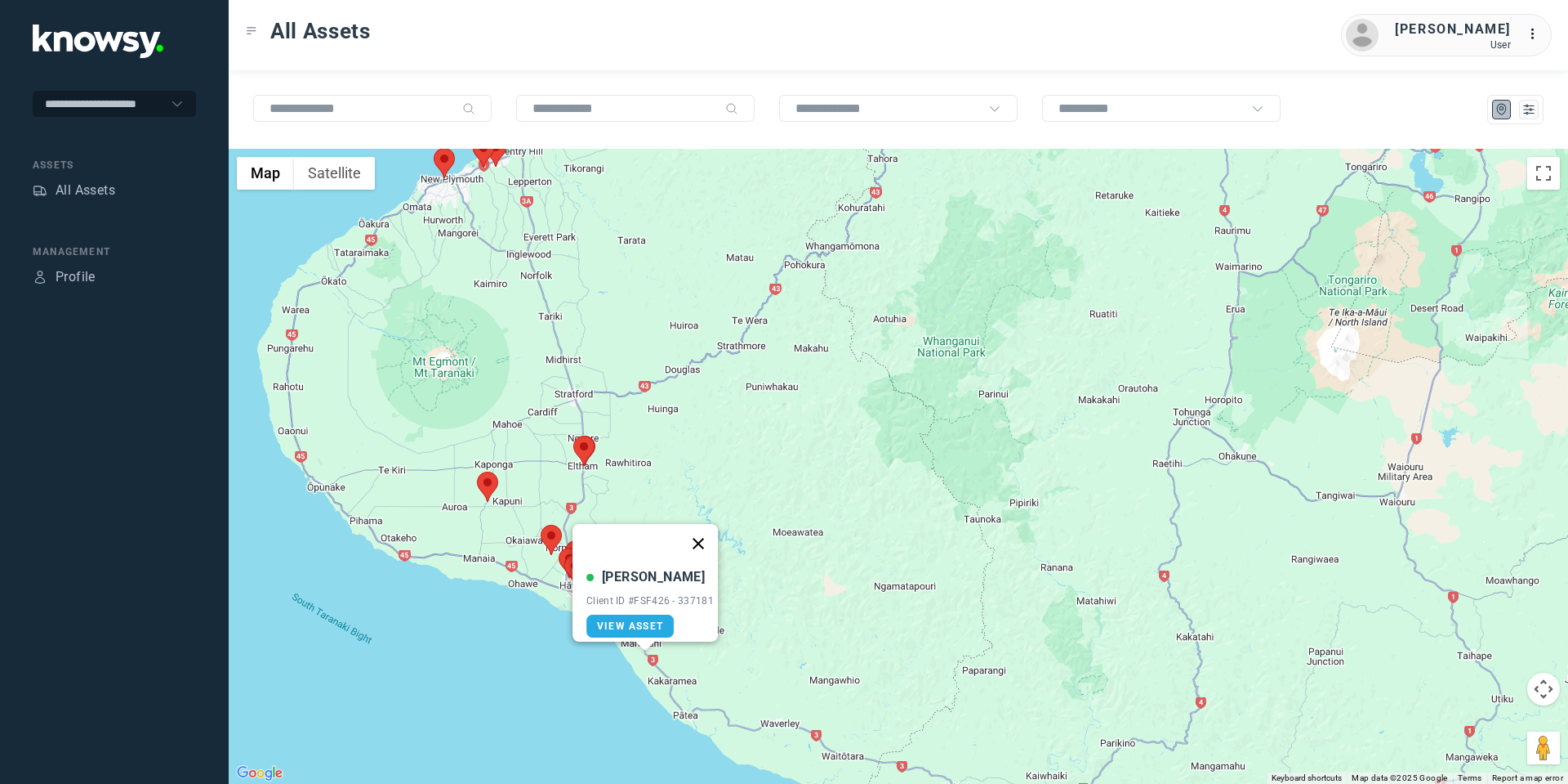
click at [708, 526] on button "Close" at bounding box center [698, 543] width 39 height 39
